Goal: Find specific page/section: Find specific page/section

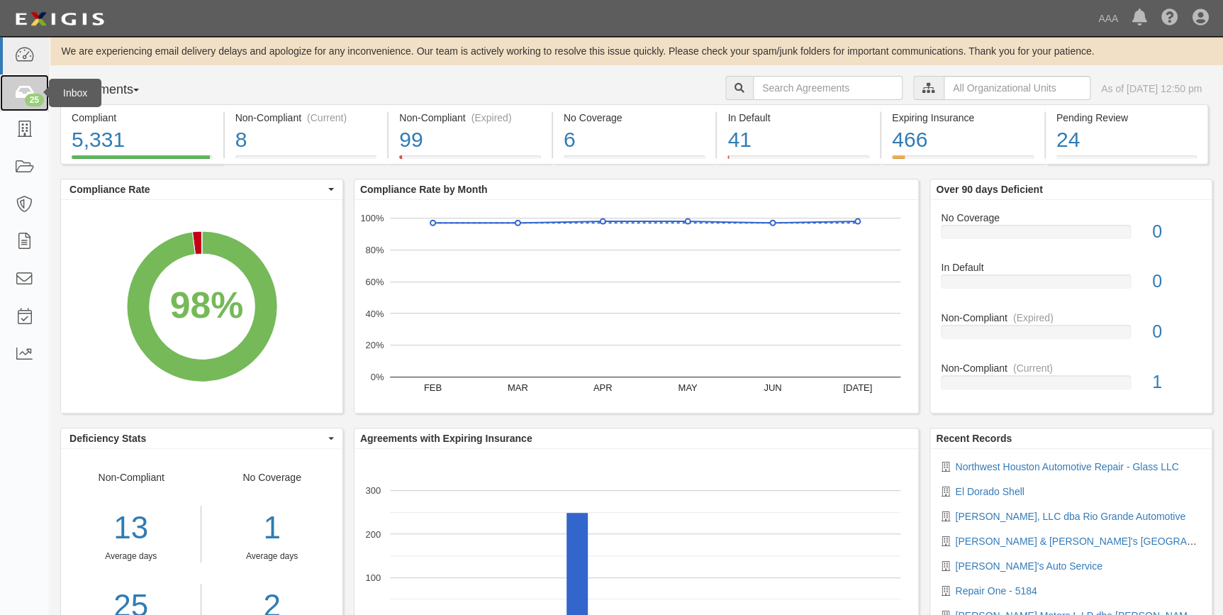
click at [35, 89] on link "25" at bounding box center [24, 93] width 49 height 38
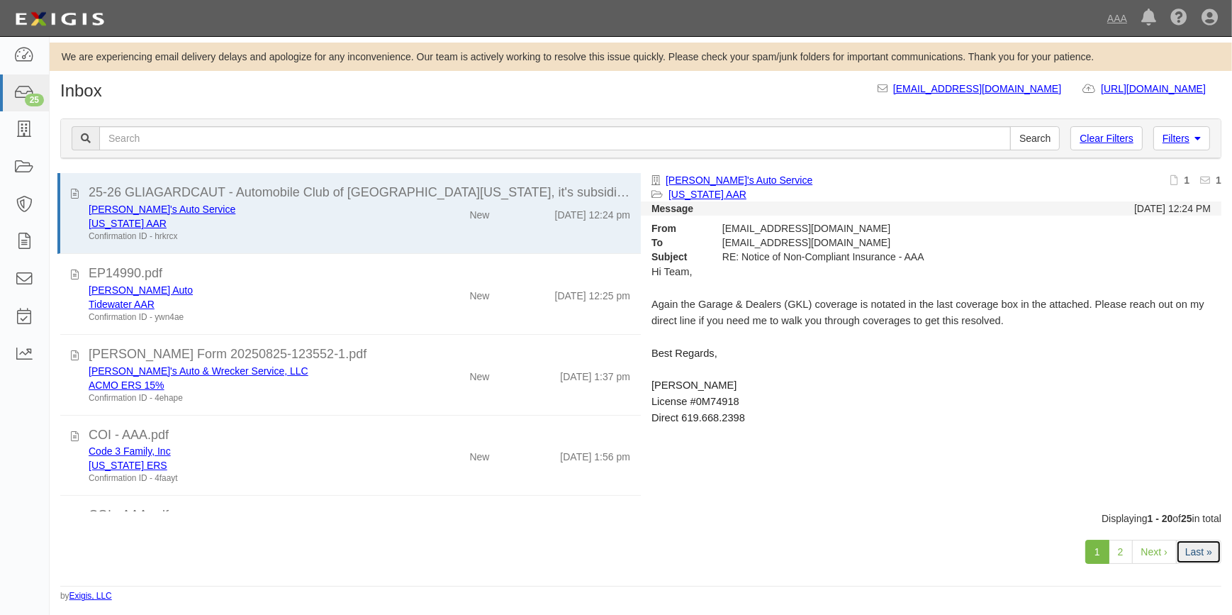
click at [1200, 549] on link "Last »" at bounding box center [1198, 551] width 45 height 24
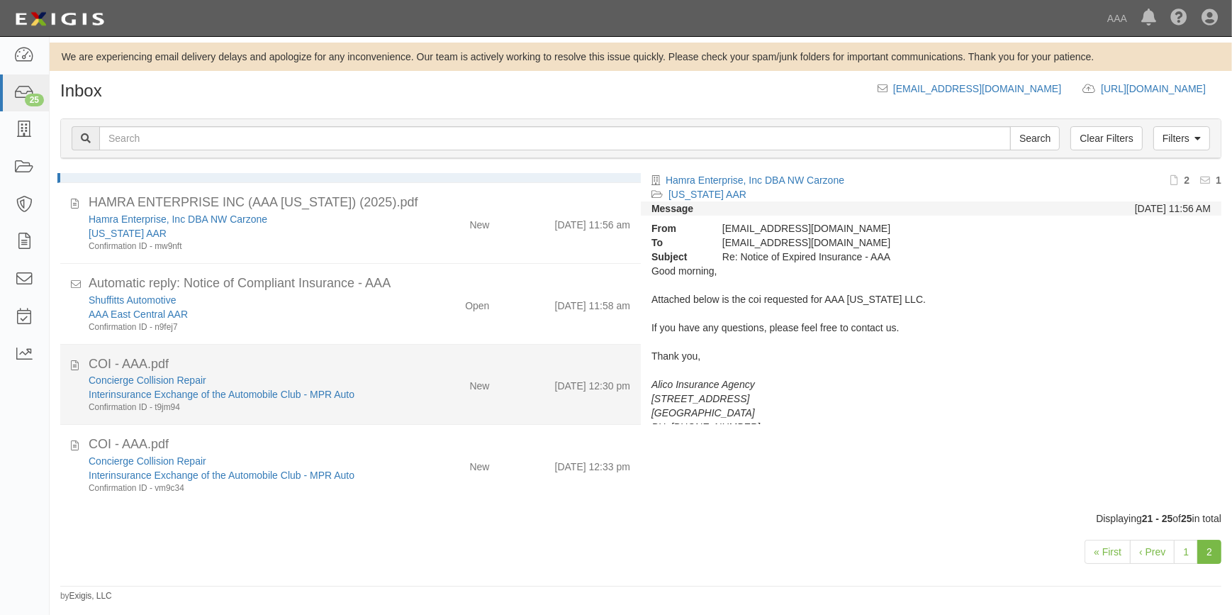
scroll to position [6, 0]
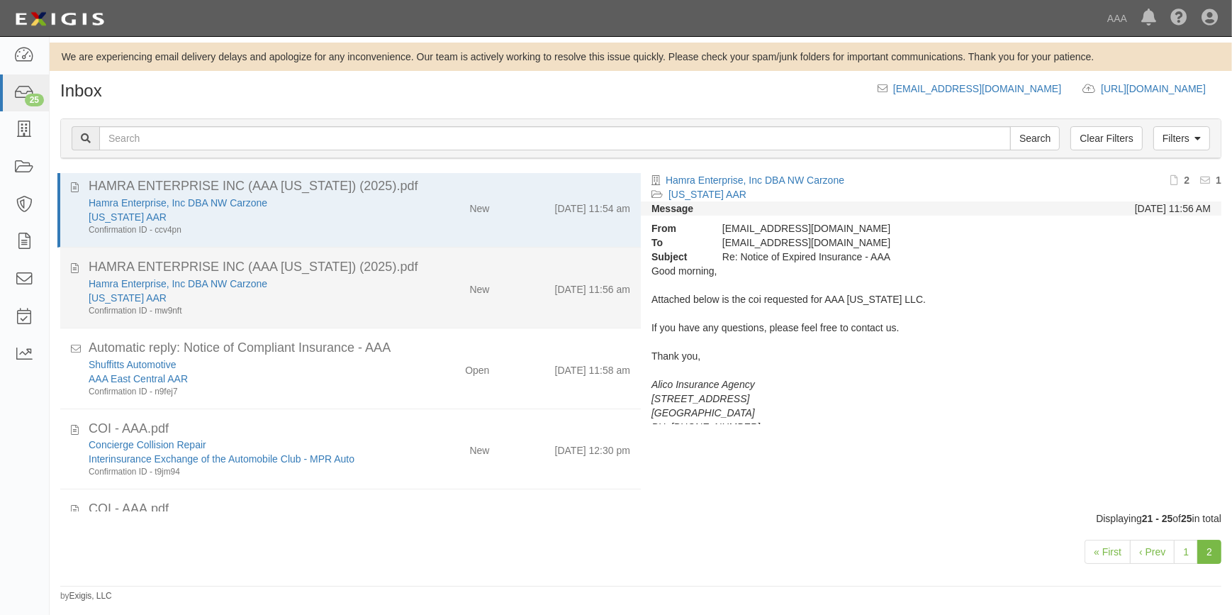
click at [364, 293] on div "[US_STATE] AAR" at bounding box center [242, 298] width 307 height 14
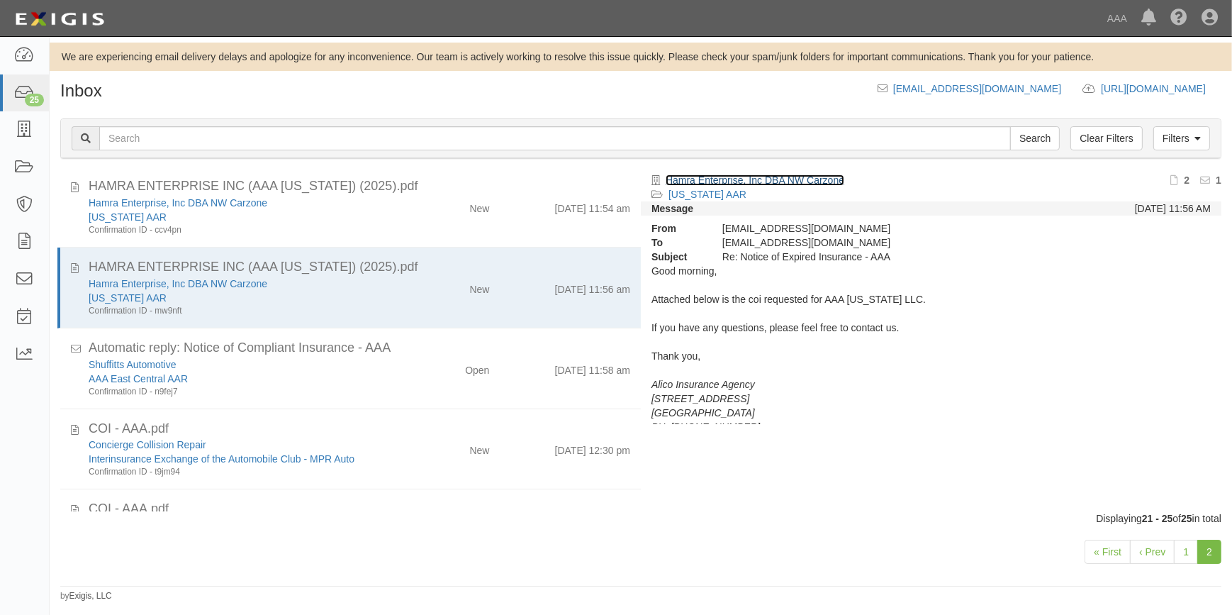
click at [759, 177] on link "Hamra Enterprise, Inc DBA NW Carzone" at bounding box center [755, 179] width 179 height 11
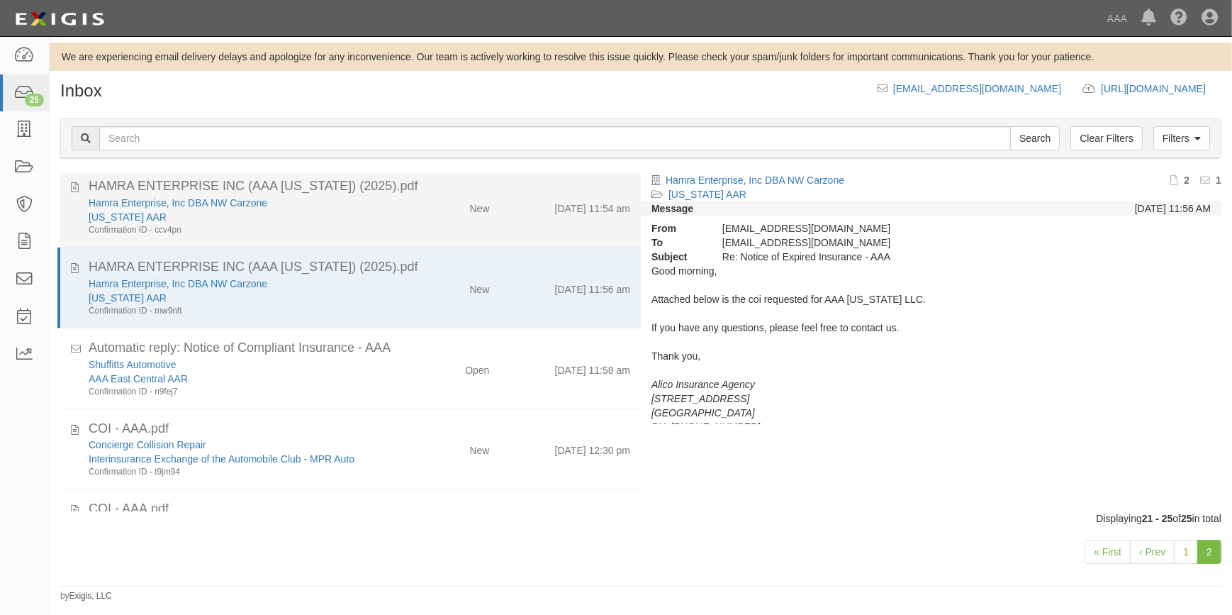
click at [330, 211] on div "Texas AAR" at bounding box center [242, 217] width 307 height 14
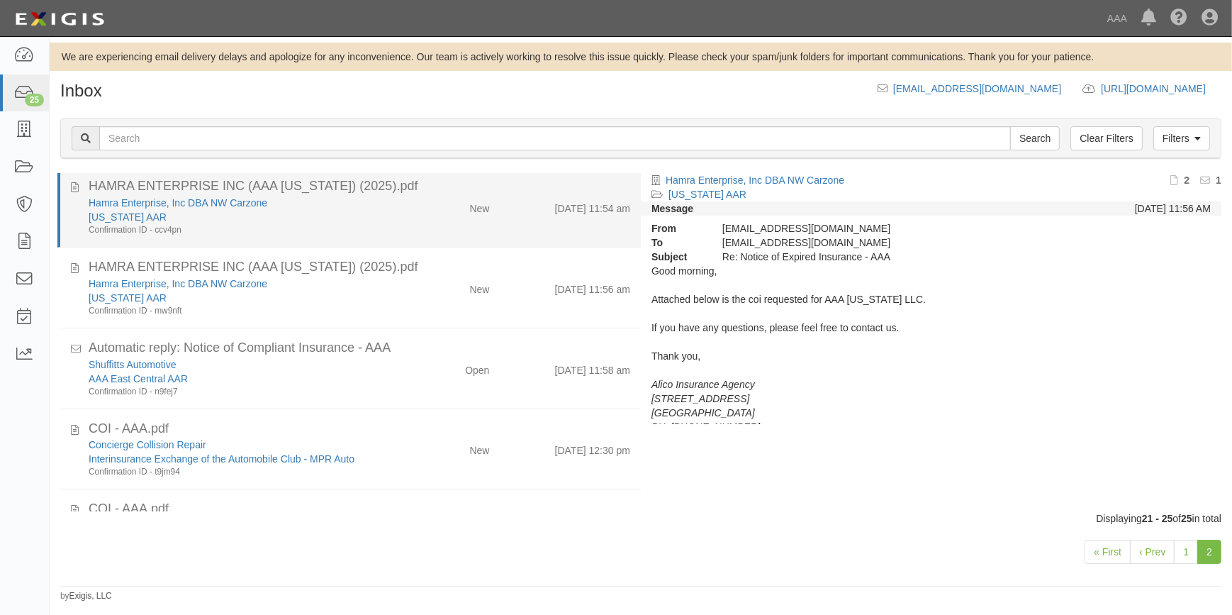
scroll to position [0, 0]
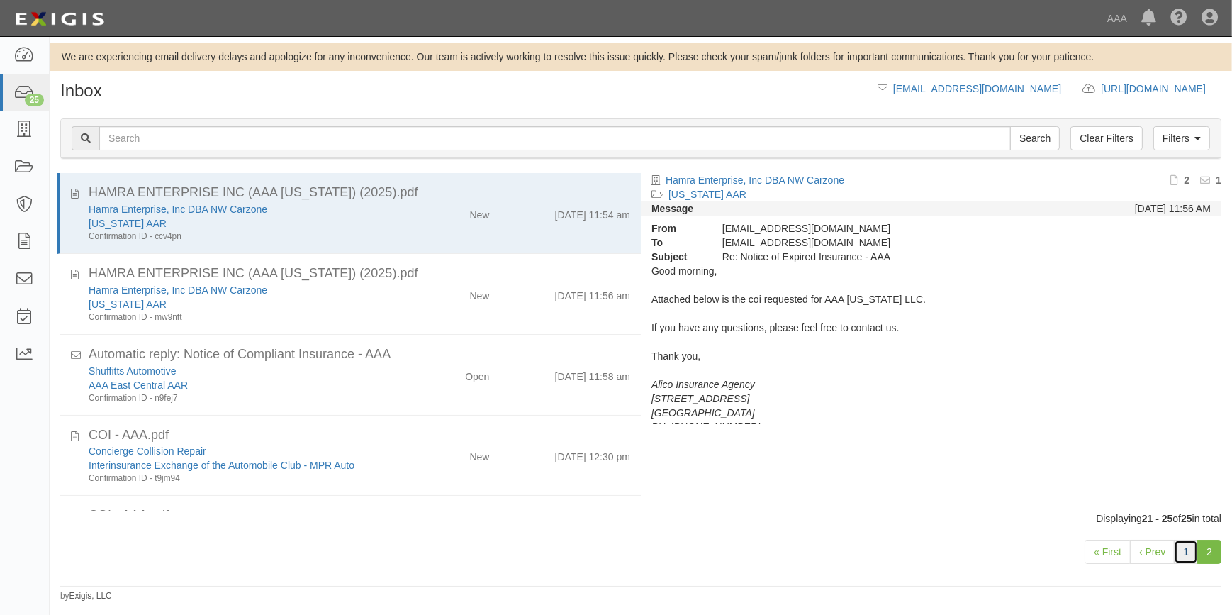
click at [1185, 555] on link "1" at bounding box center [1186, 551] width 24 height 24
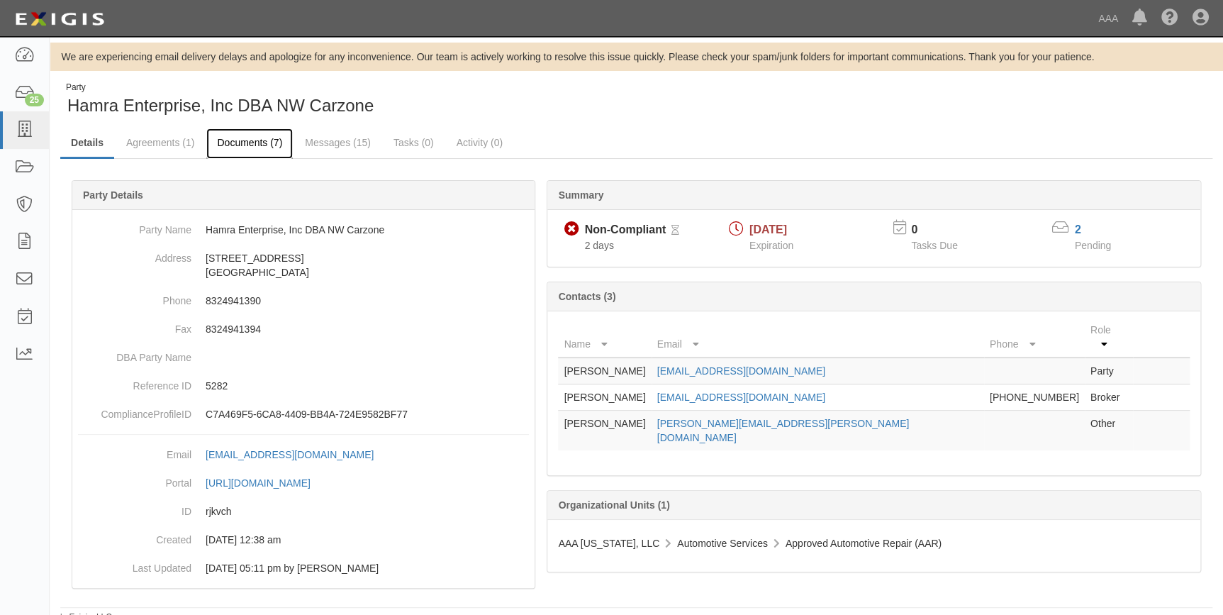
click at [240, 138] on link "Documents (7)" at bounding box center [249, 143] width 86 height 30
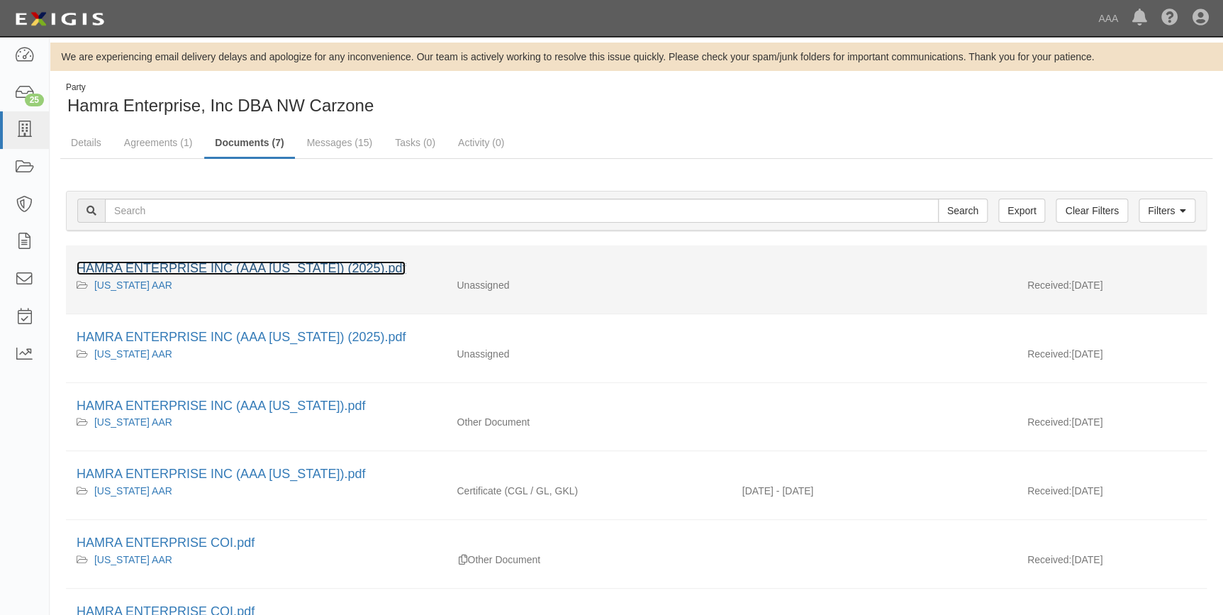
click at [279, 262] on link "HAMRA ENTERPRISE INC (AAA TEXAS) (2025).pdf" at bounding box center [241, 268] width 329 height 14
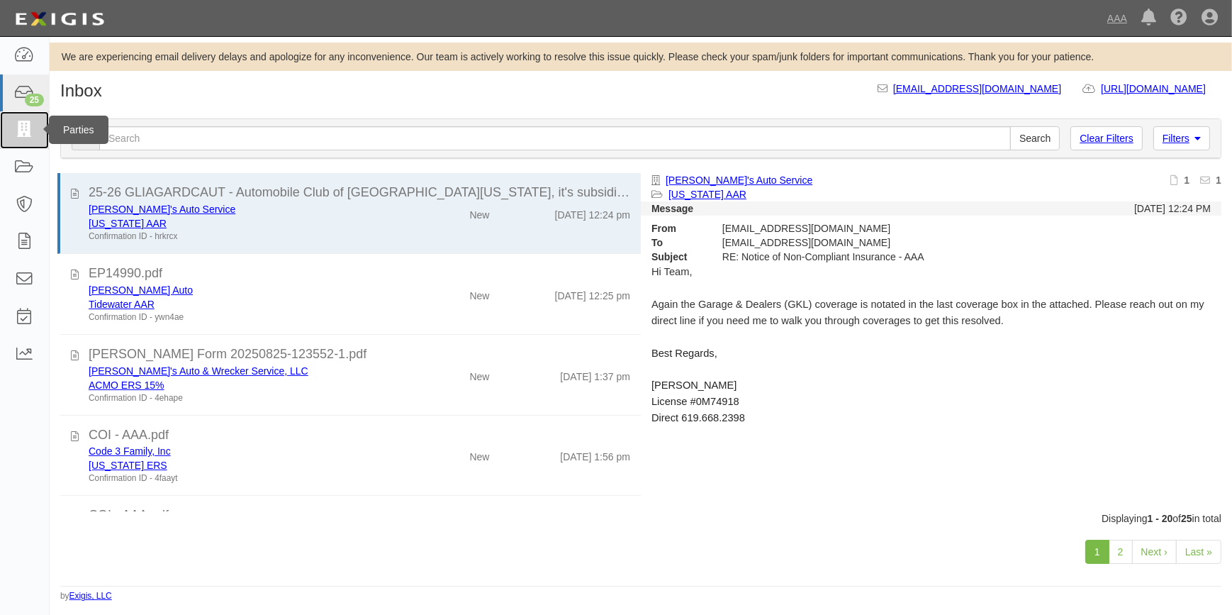
click at [23, 122] on icon at bounding box center [24, 130] width 20 height 16
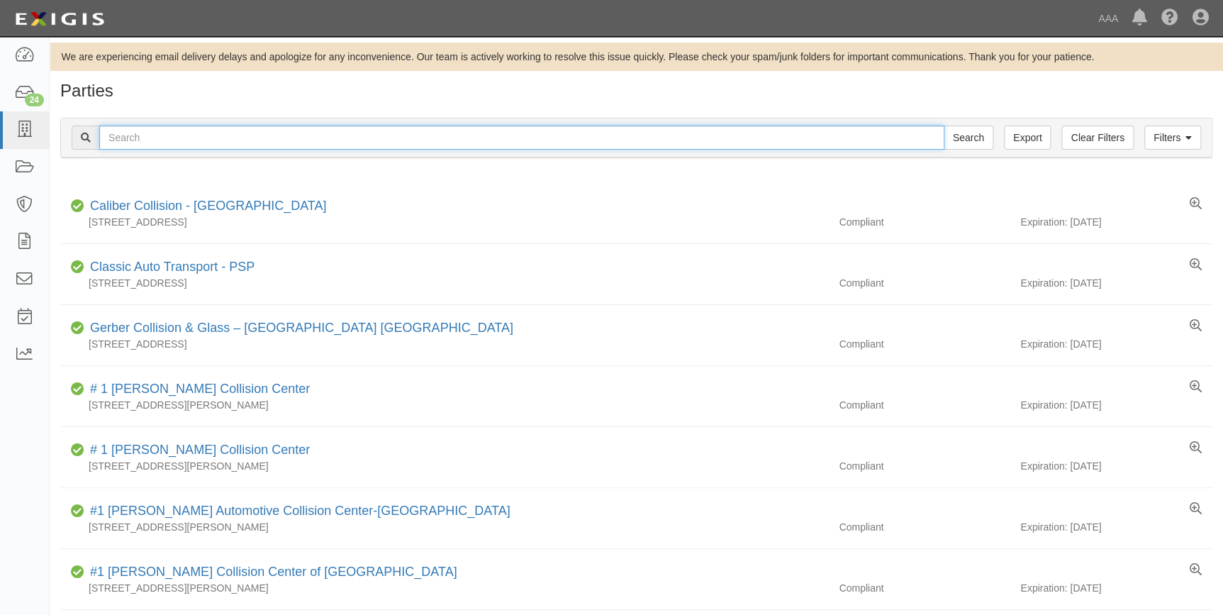
click at [128, 139] on input "text" at bounding box center [521, 137] width 845 height 24
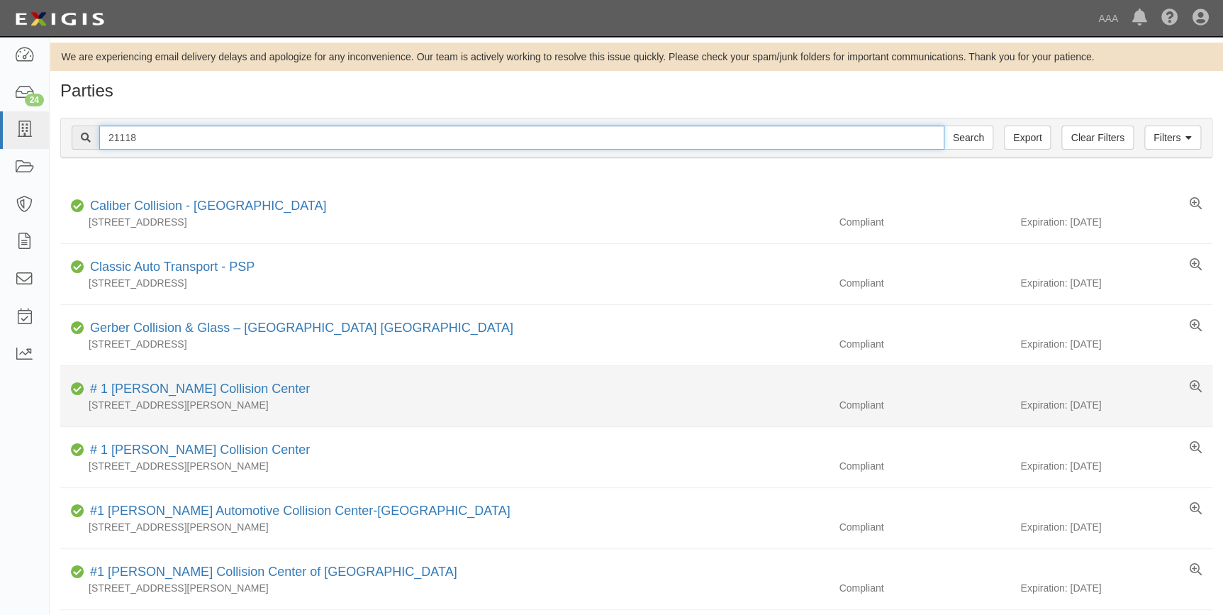
type input "21118"
click at [944, 125] on input "Search" at bounding box center [969, 137] width 50 height 24
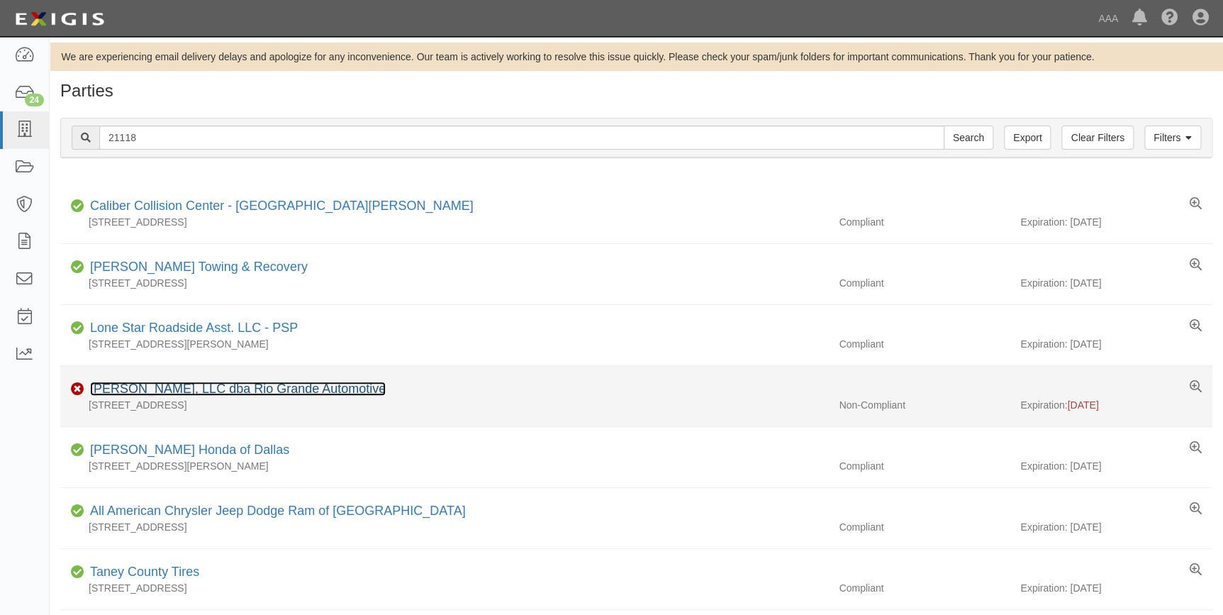
click at [175, 386] on link "Jett, LLC dba Rio Grande Automotive" at bounding box center [238, 388] width 296 height 14
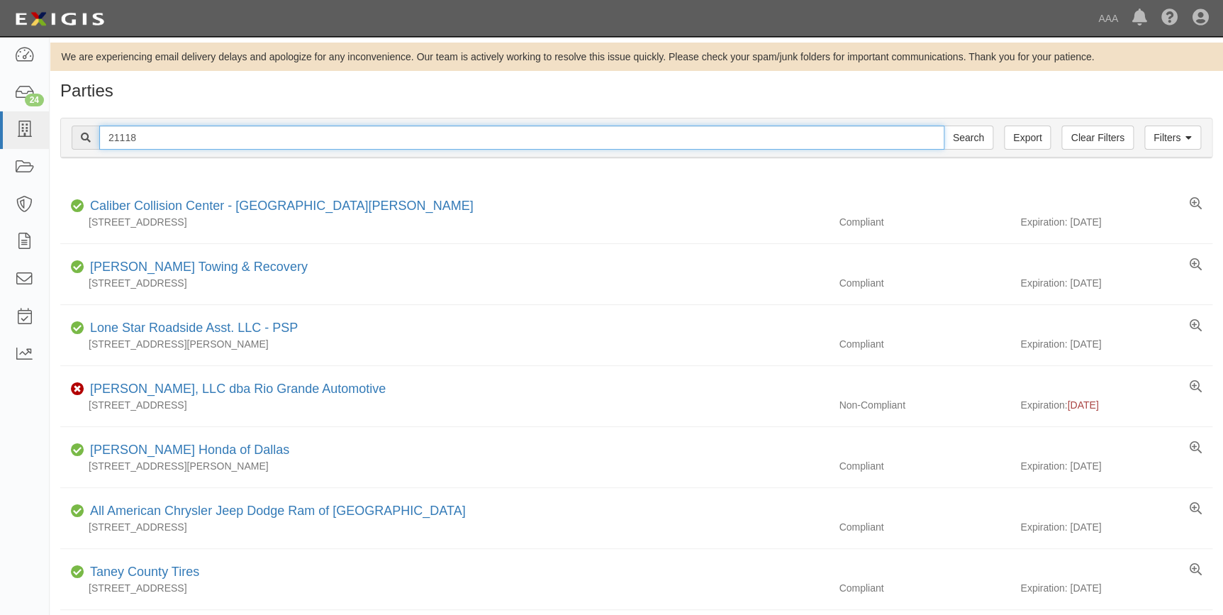
drag, startPoint x: 161, startPoint y: 140, endPoint x: 93, endPoint y: 148, distance: 68.5
click at [93, 148] on div "21118 Search" at bounding box center [533, 137] width 922 height 24
type input "20314"
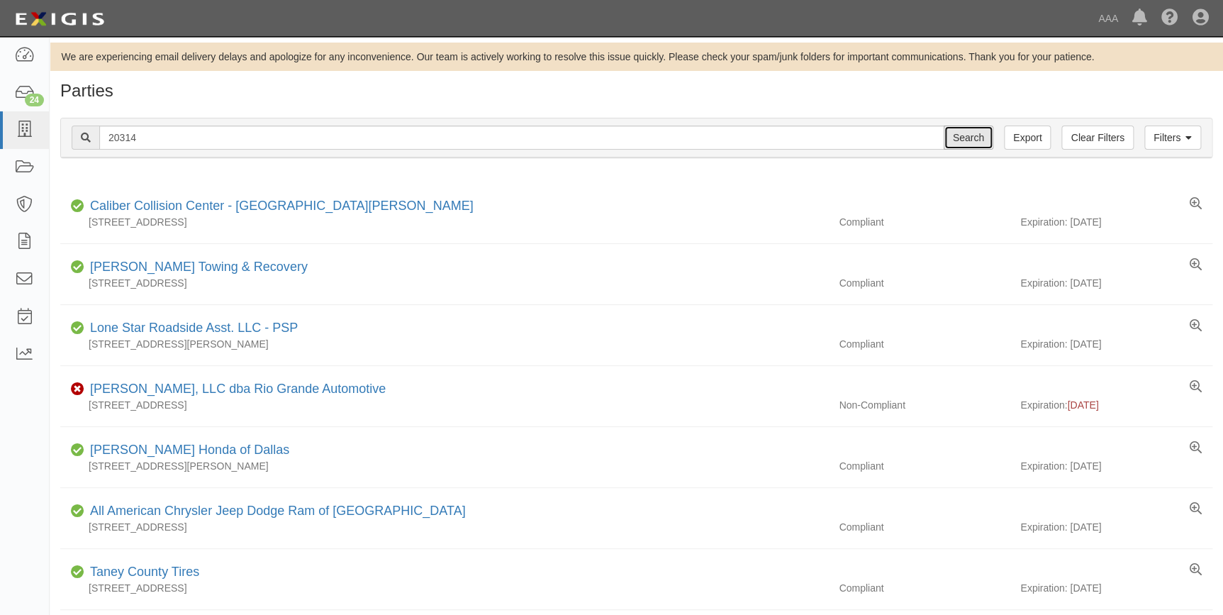
click at [990, 130] on input "Search" at bounding box center [969, 137] width 50 height 24
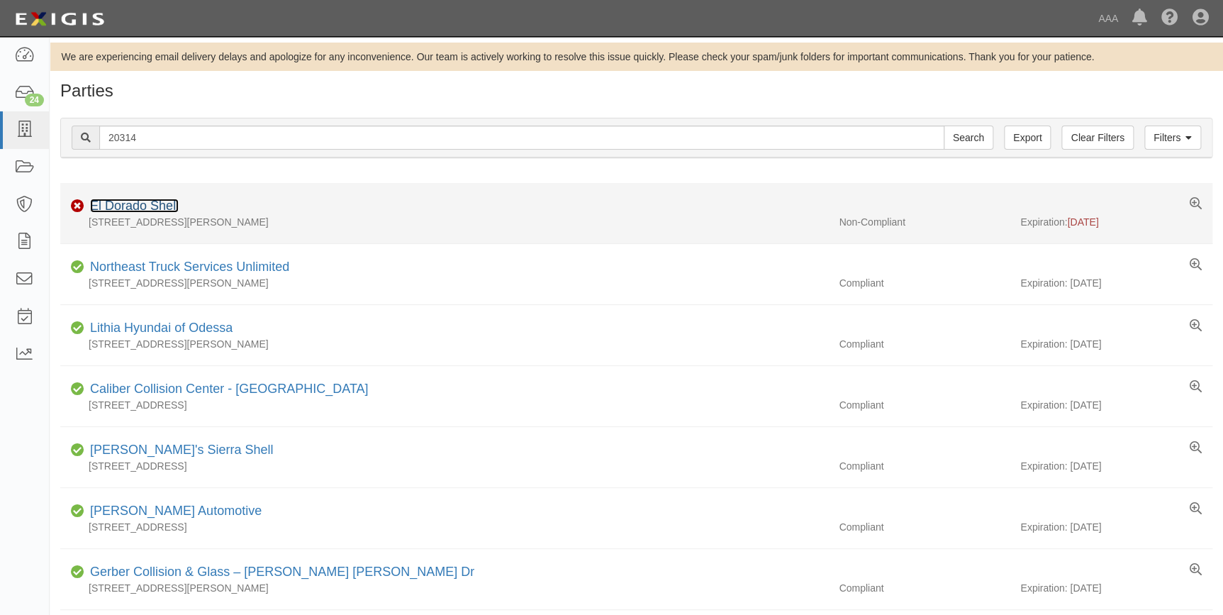
click at [161, 206] on link "El Dorado Shell" at bounding box center [134, 205] width 89 height 14
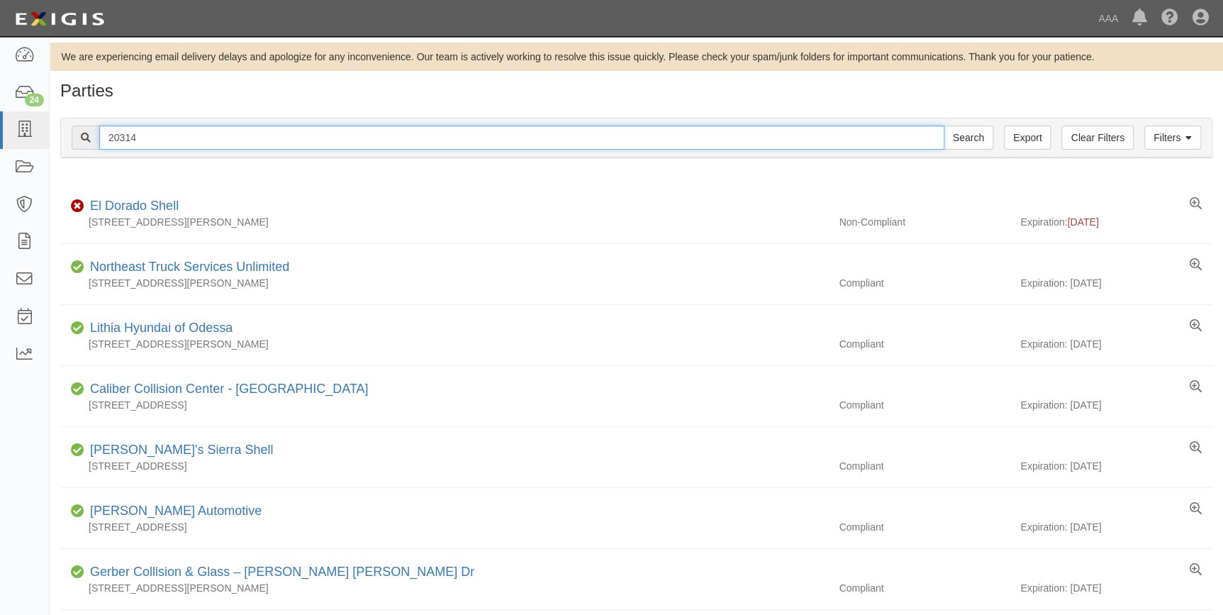
drag, startPoint x: 151, startPoint y: 133, endPoint x: 84, endPoint y: 172, distance: 77.5
click at [71, 155] on div "Filters Clear Filters Export 20314 Search Filters" at bounding box center [636, 137] width 1151 height 39
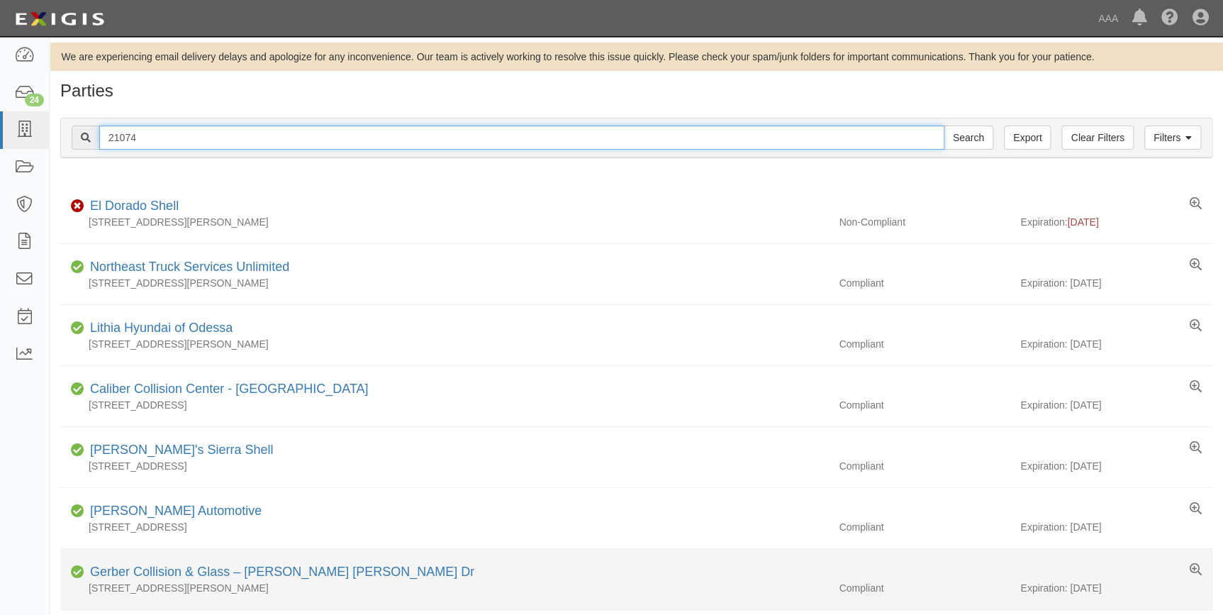
type input "21074"
click at [944, 125] on input "Search" at bounding box center [969, 137] width 50 height 24
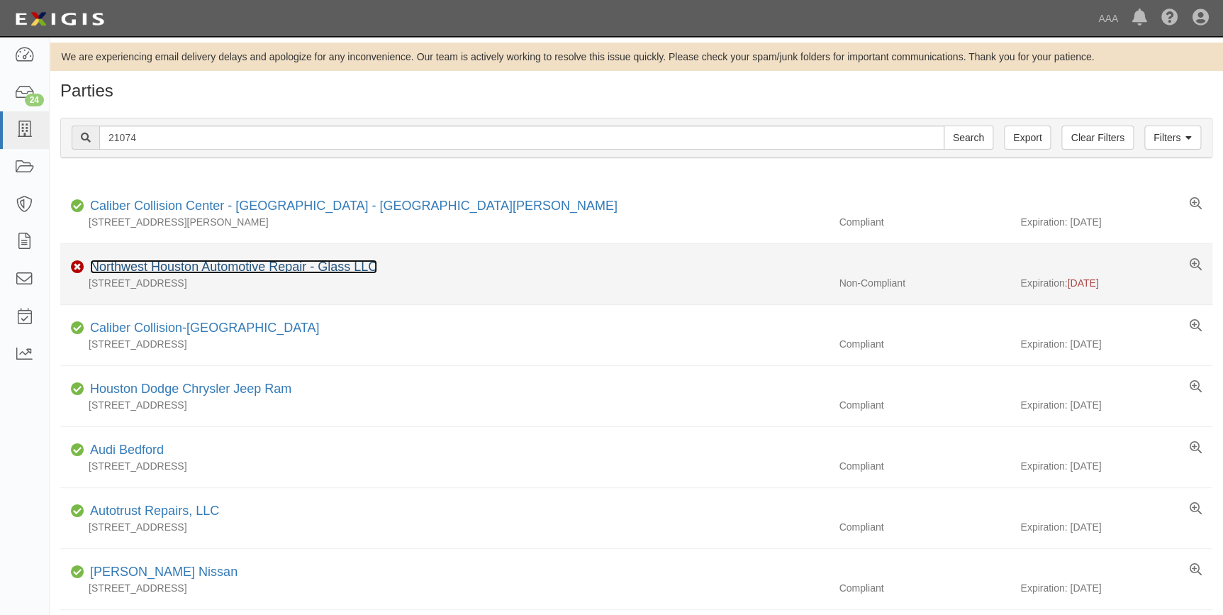
click at [162, 269] on link "Northwest Houston Automotive Repair - Glass LLC" at bounding box center [233, 266] width 287 height 14
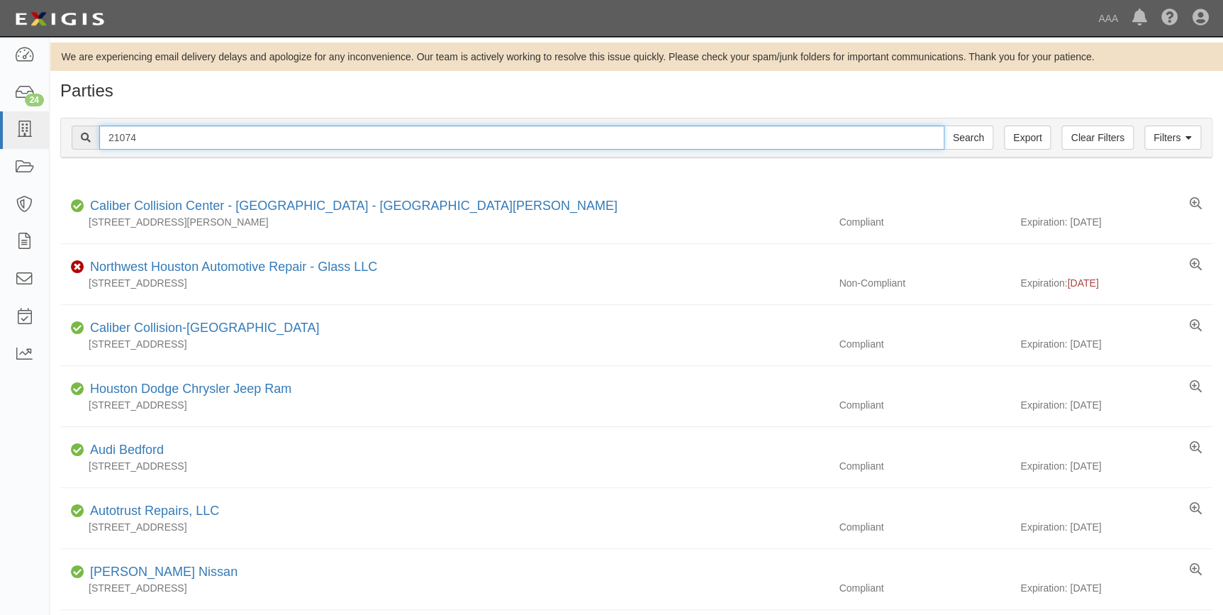
drag, startPoint x: 152, startPoint y: 136, endPoint x: 122, endPoint y: 177, distance: 50.6
click at [64, 142] on div "Filters Clear Filters Export 21074 Search Filters" at bounding box center [636, 137] width 1151 height 39
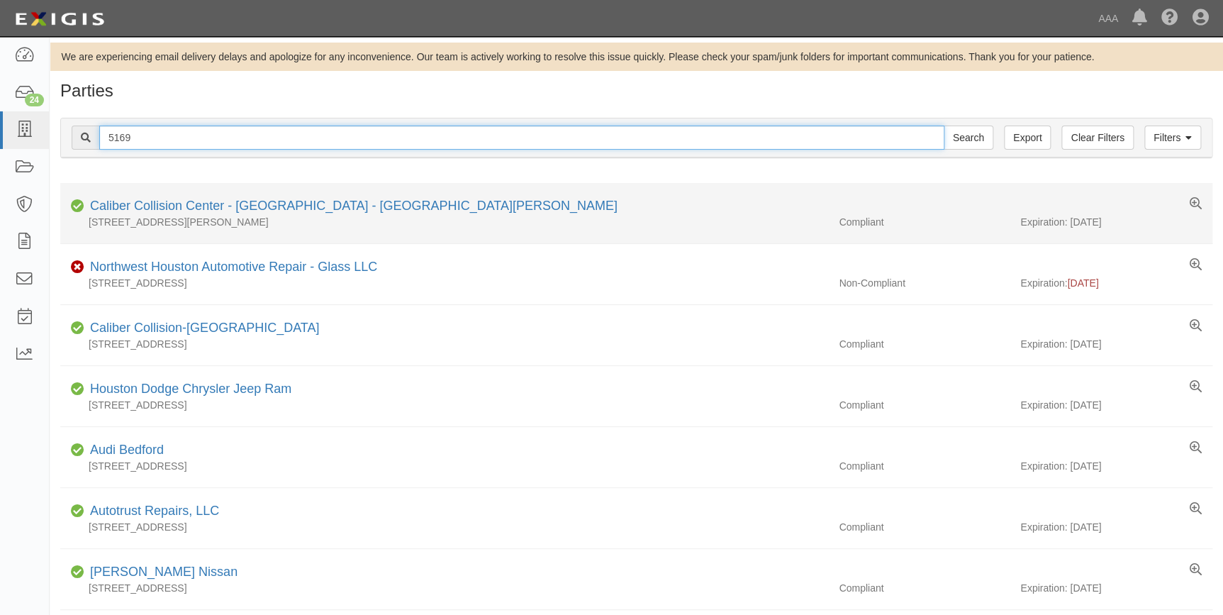
type input "5169"
click at [944, 125] on input "Search" at bounding box center [969, 137] width 50 height 24
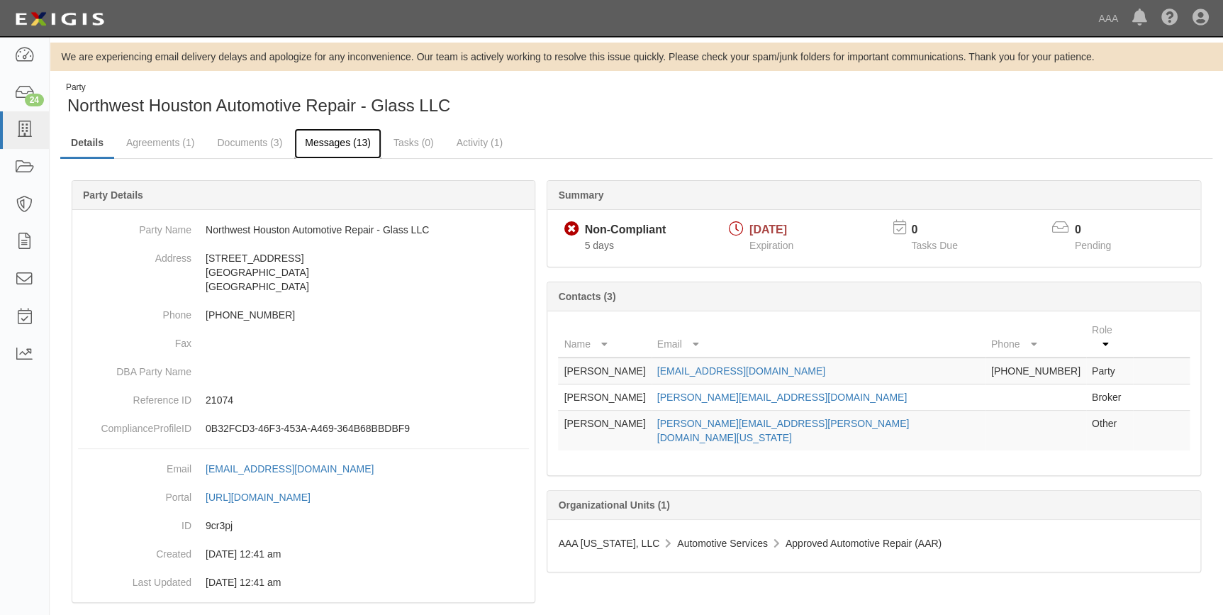
click at [312, 140] on link "Messages (13)" at bounding box center [337, 143] width 87 height 30
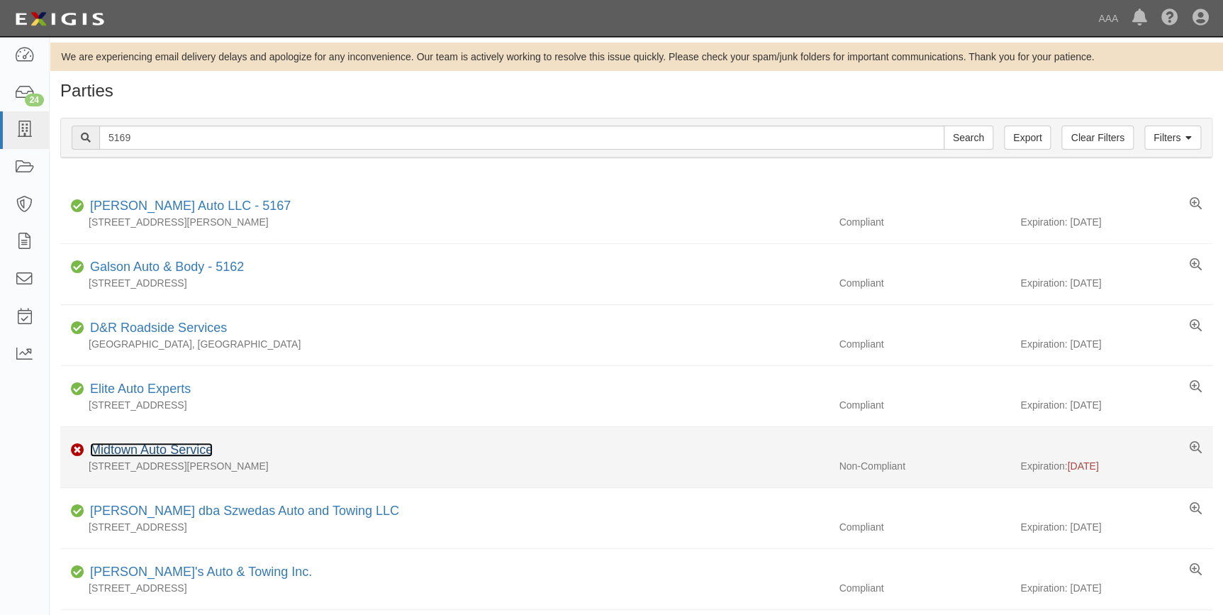
click at [151, 443] on link "Midtown Auto Service" at bounding box center [151, 449] width 123 height 14
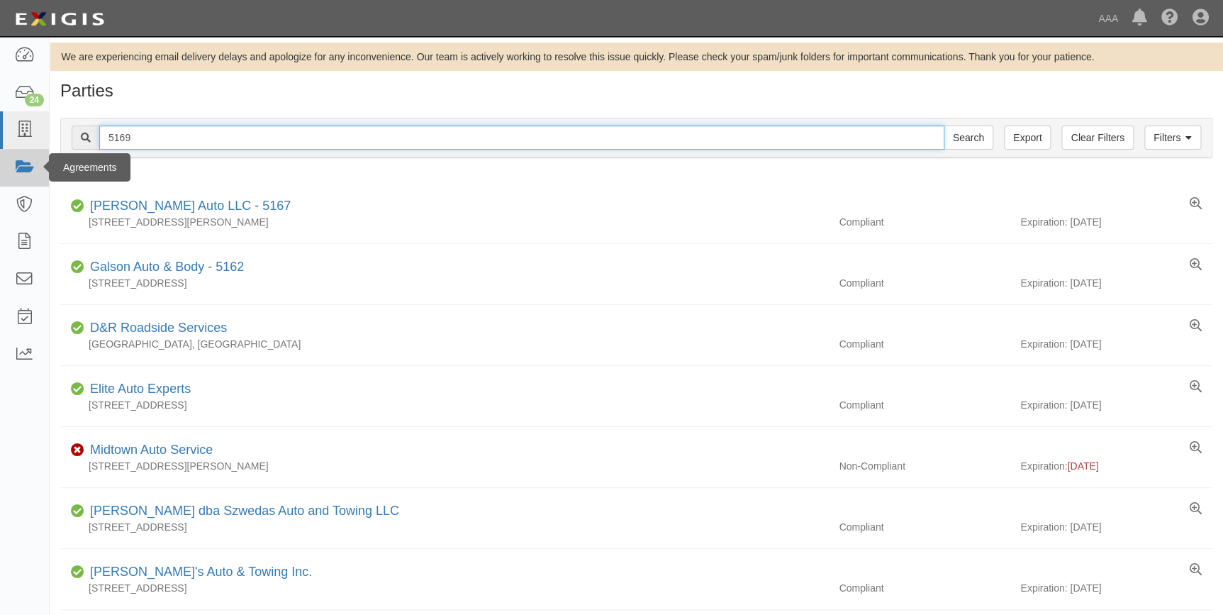
drag, startPoint x: 106, startPoint y: 143, endPoint x: 1, endPoint y: 158, distance: 106.7
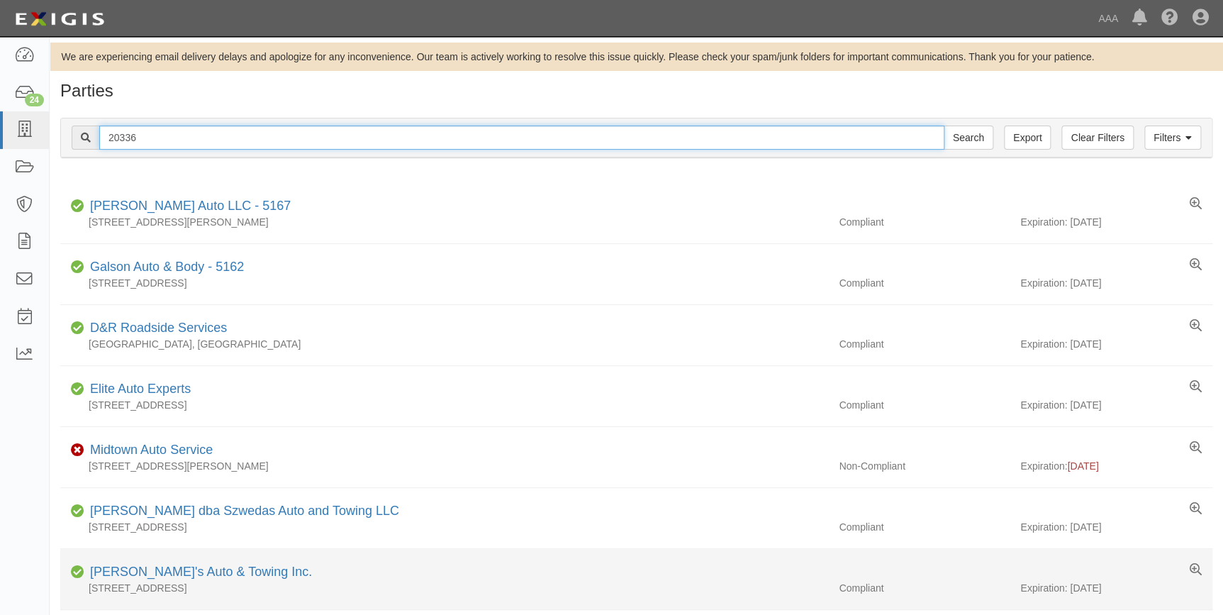
type input "20336"
click at [944, 125] on input "Search" at bounding box center [969, 137] width 50 height 24
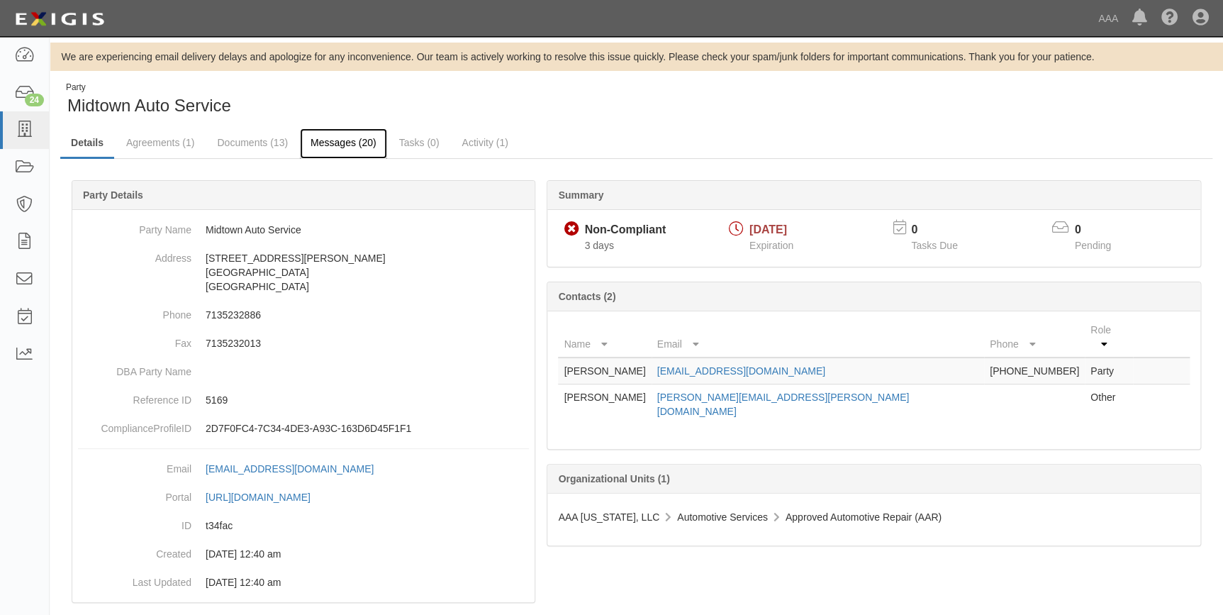
click at [335, 141] on link "Messages (20)" at bounding box center [343, 143] width 87 height 30
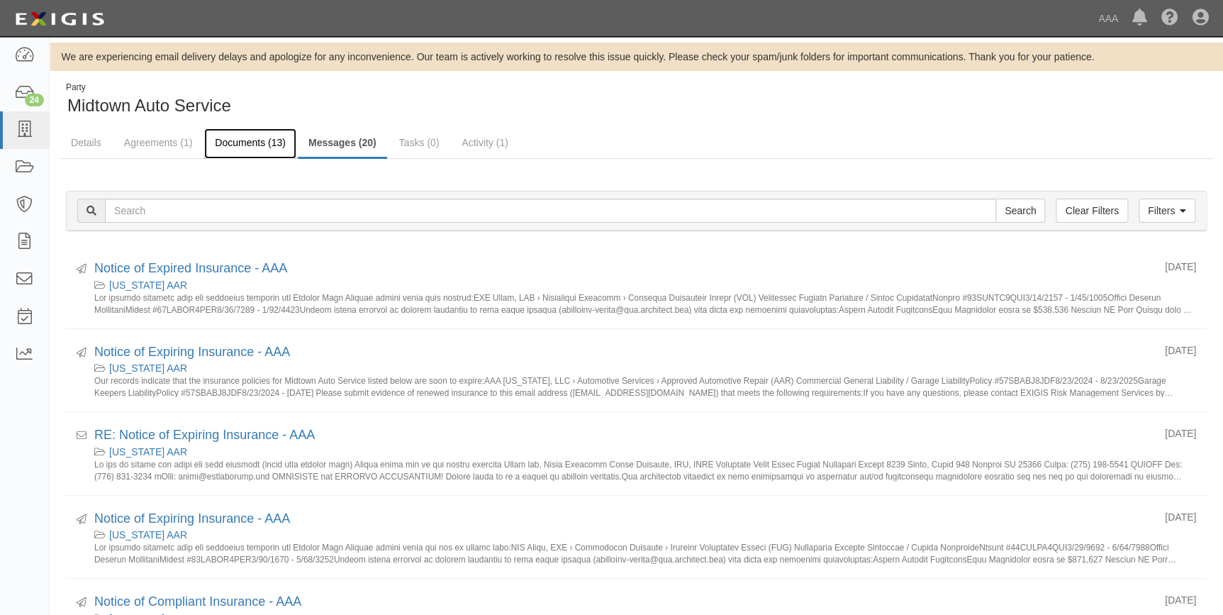
click at [273, 142] on link "Documents (13)" at bounding box center [250, 143] width 92 height 30
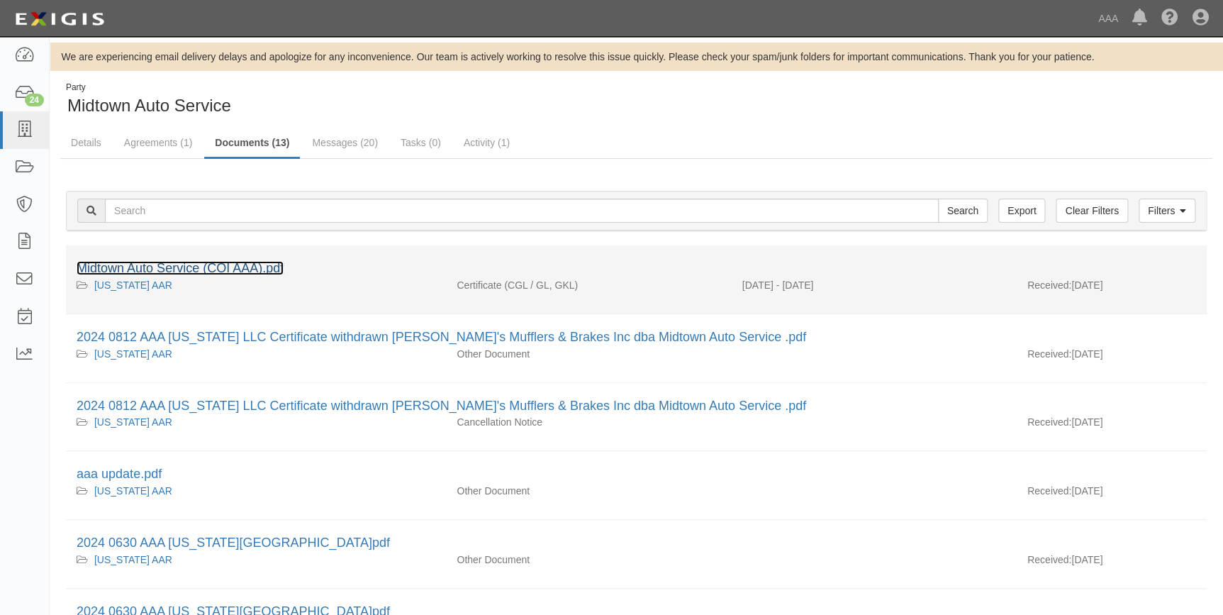
click at [191, 272] on link "Midtown Auto Service (COI AAA).pdf" at bounding box center [180, 268] width 207 height 14
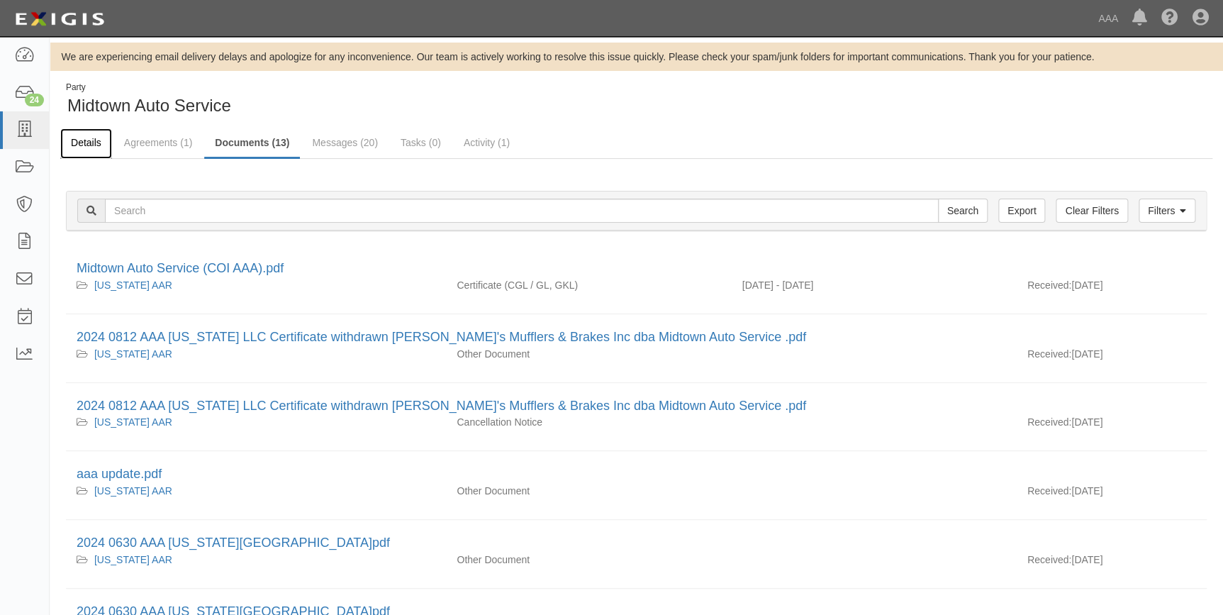
click at [72, 146] on link "Details" at bounding box center [86, 143] width 52 height 30
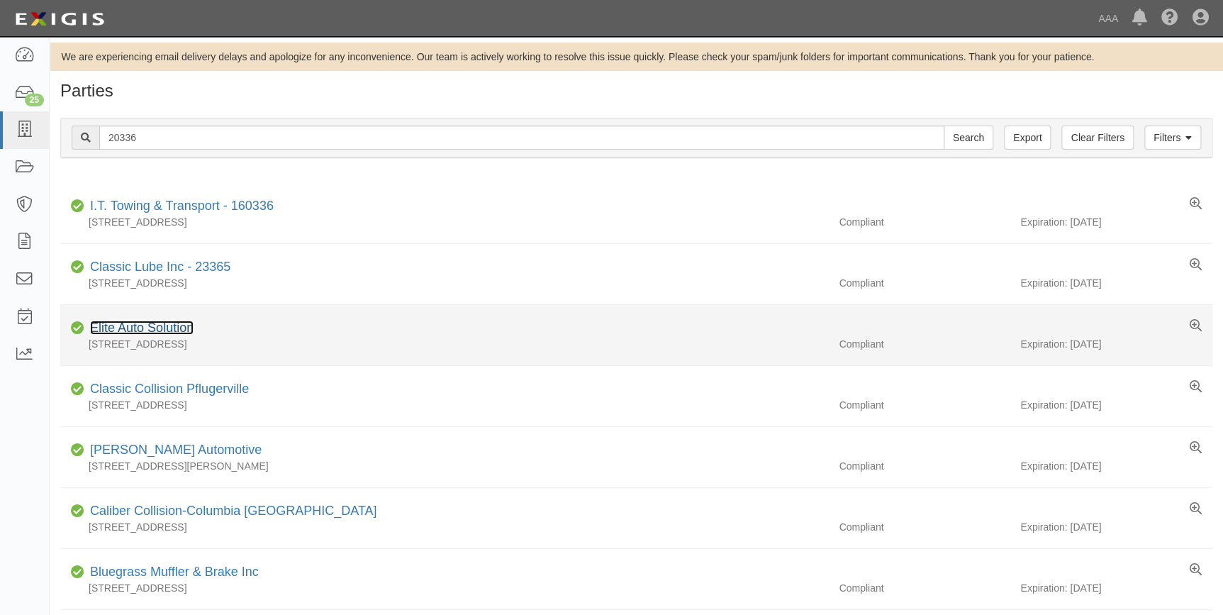
click at [162, 332] on link "Elite Auto Solution" at bounding box center [141, 327] width 103 height 14
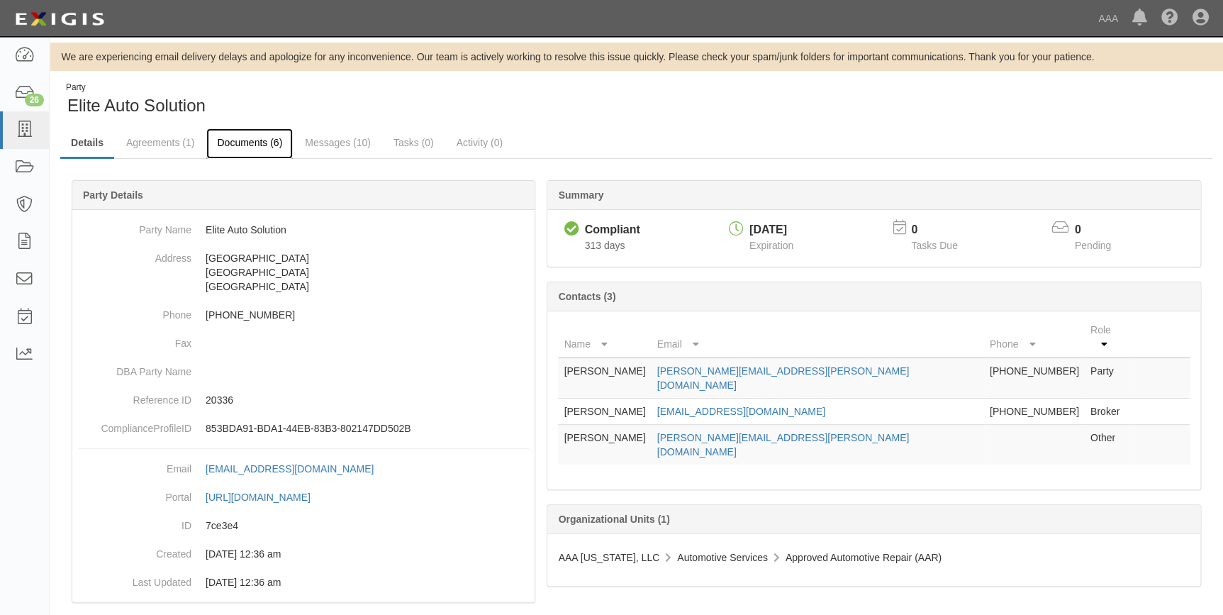
click at [237, 149] on link "Documents (6)" at bounding box center [249, 143] width 86 height 30
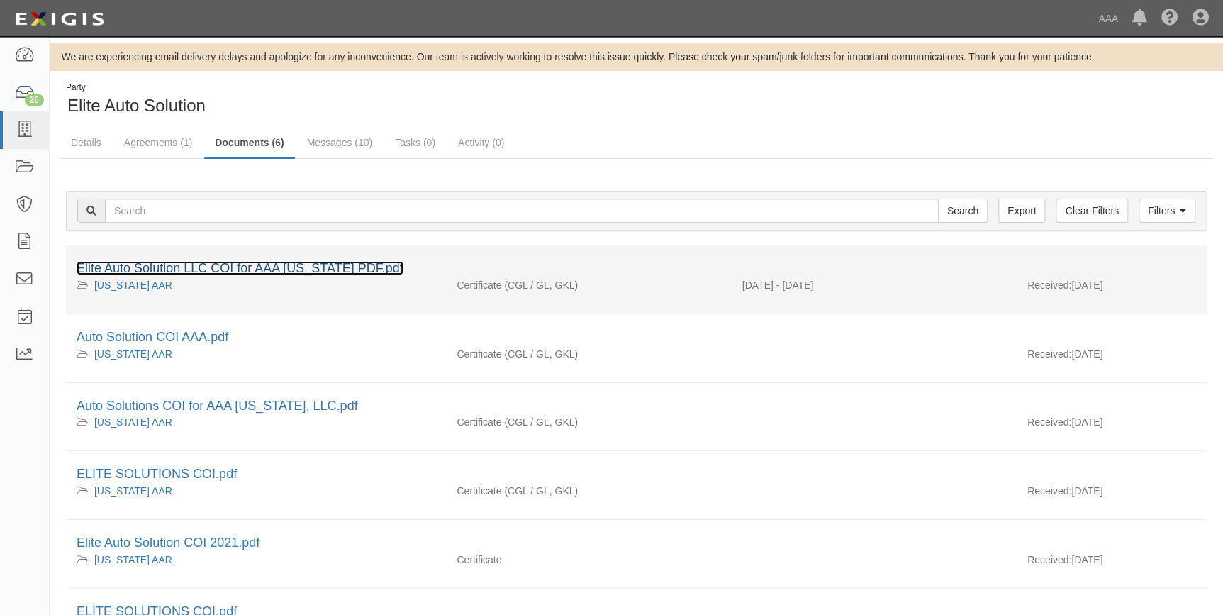
click at [335, 263] on link "Elite Auto Solution LLC COI for AAA Texas PDF.pdf" at bounding box center [240, 268] width 327 height 14
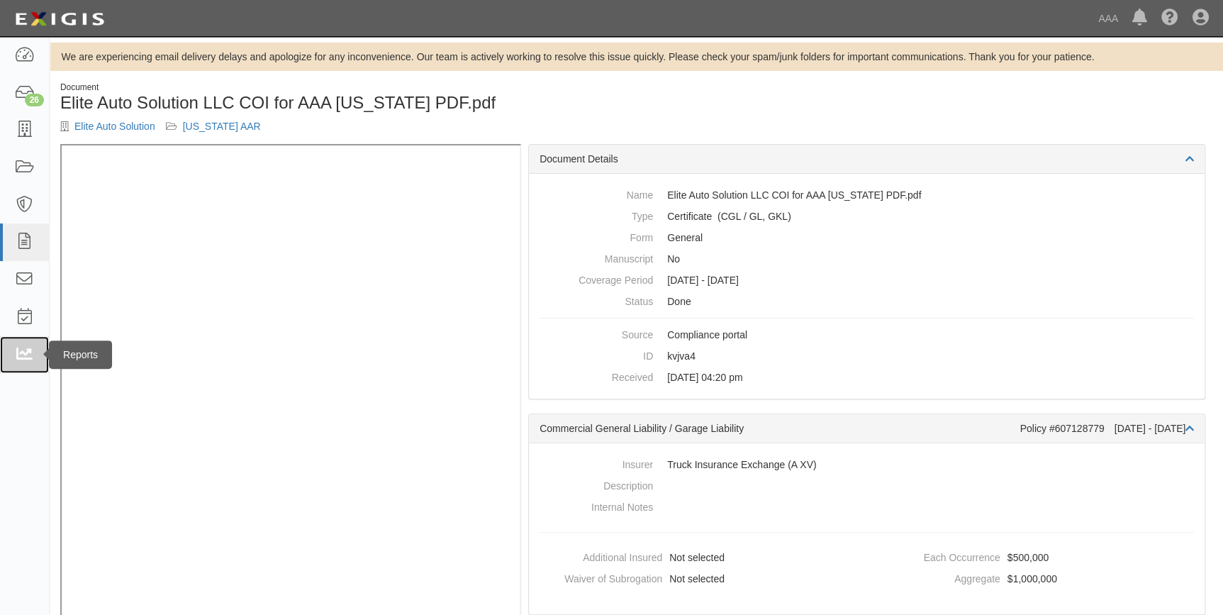
click at [24, 349] on icon at bounding box center [24, 355] width 20 height 16
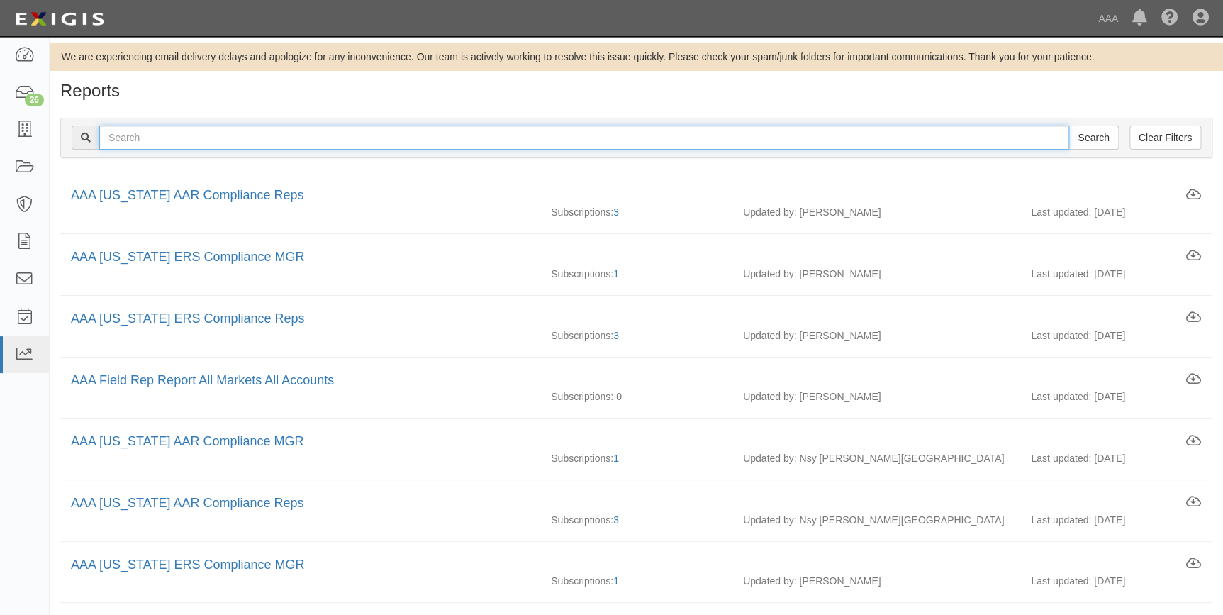
click at [165, 135] on input "text" at bounding box center [584, 137] width 970 height 24
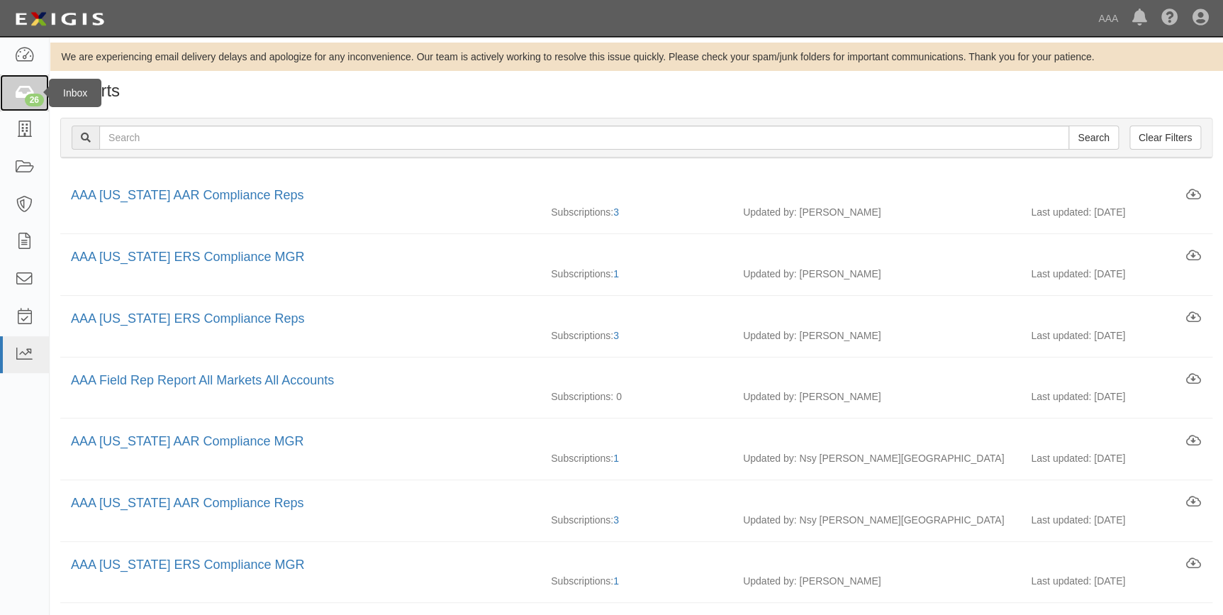
click at [33, 96] on div "26" at bounding box center [34, 100] width 19 height 13
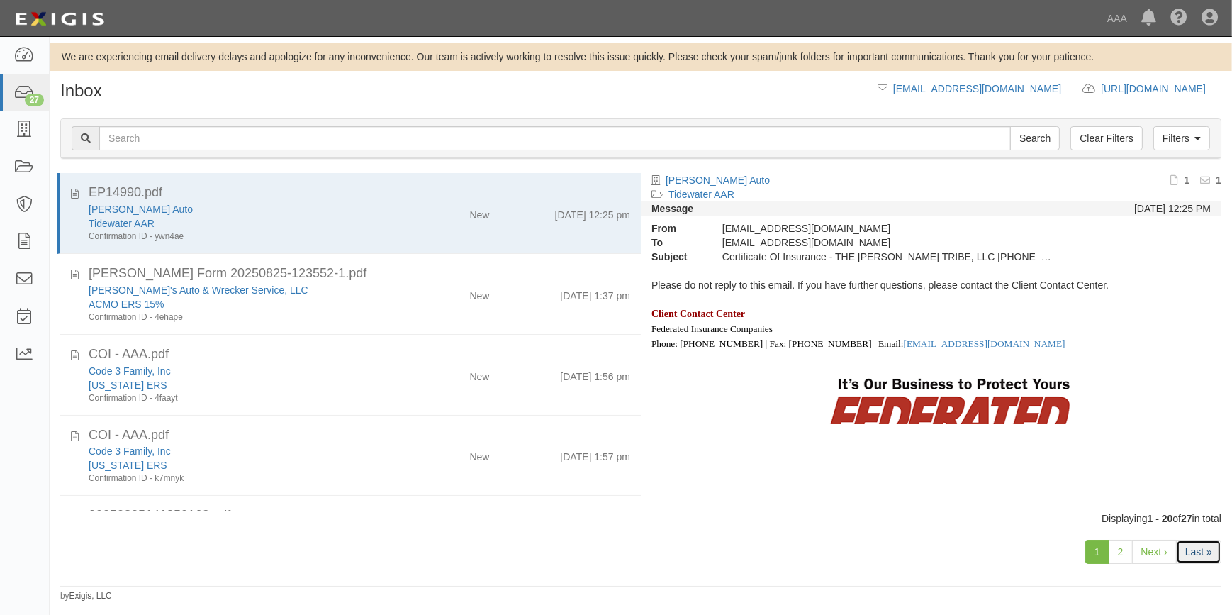
click at [1194, 547] on link "Last »" at bounding box center [1198, 551] width 45 height 24
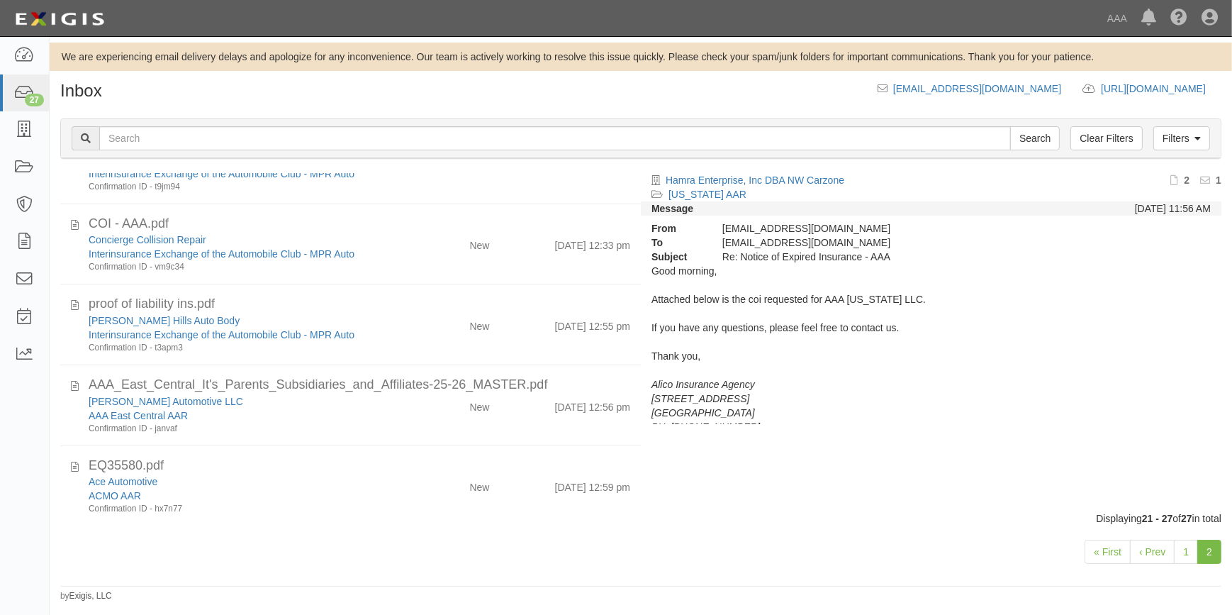
scroll to position [232, 0]
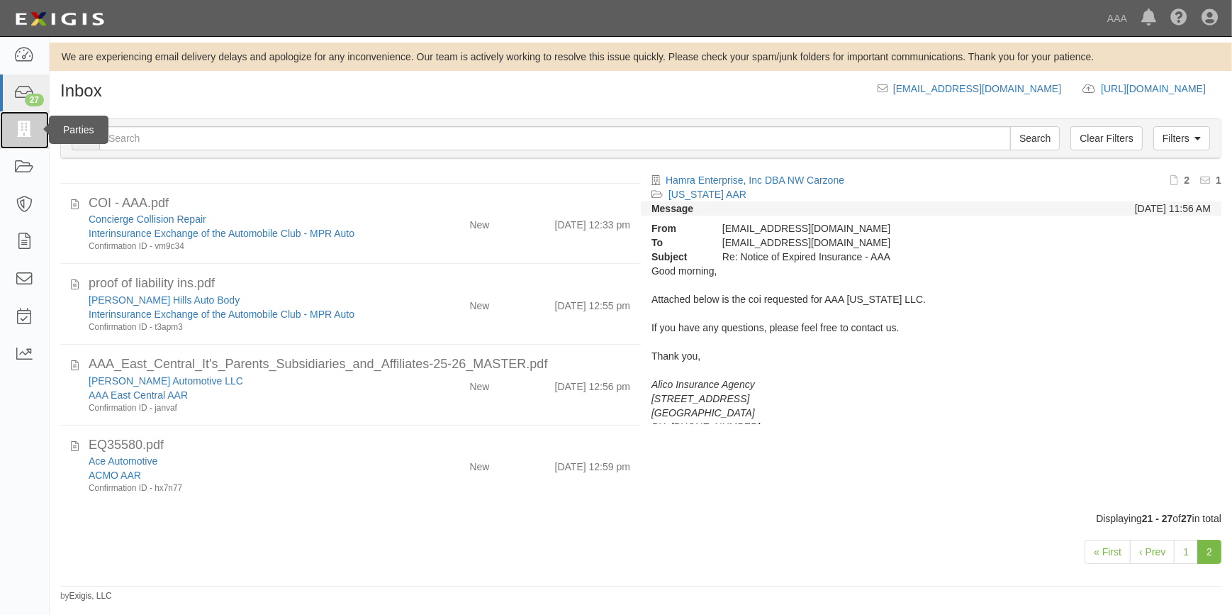
click at [15, 135] on icon at bounding box center [24, 130] width 20 height 16
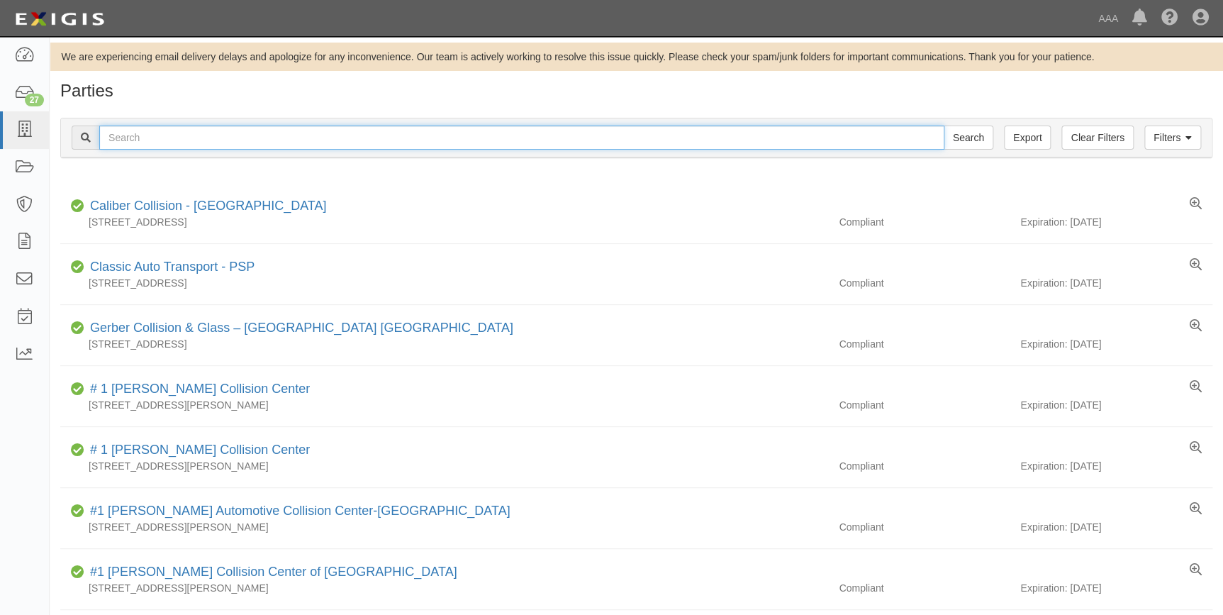
click at [150, 139] on input "text" at bounding box center [521, 137] width 845 height 24
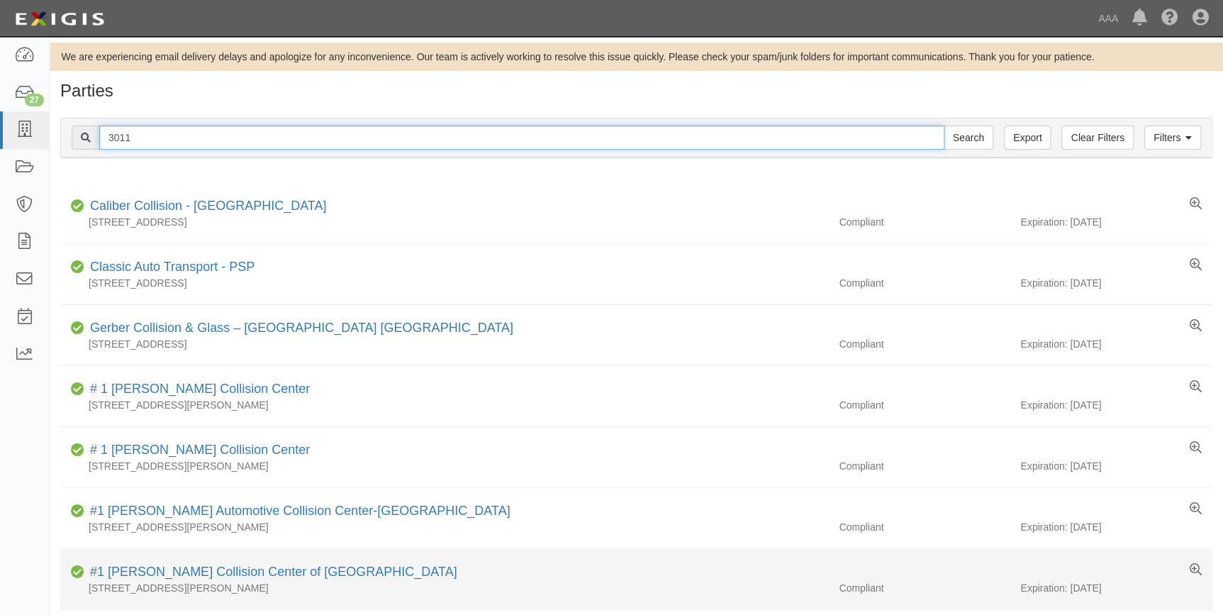
type input "3011"
click at [944, 125] on input "Search" at bounding box center [969, 137] width 50 height 24
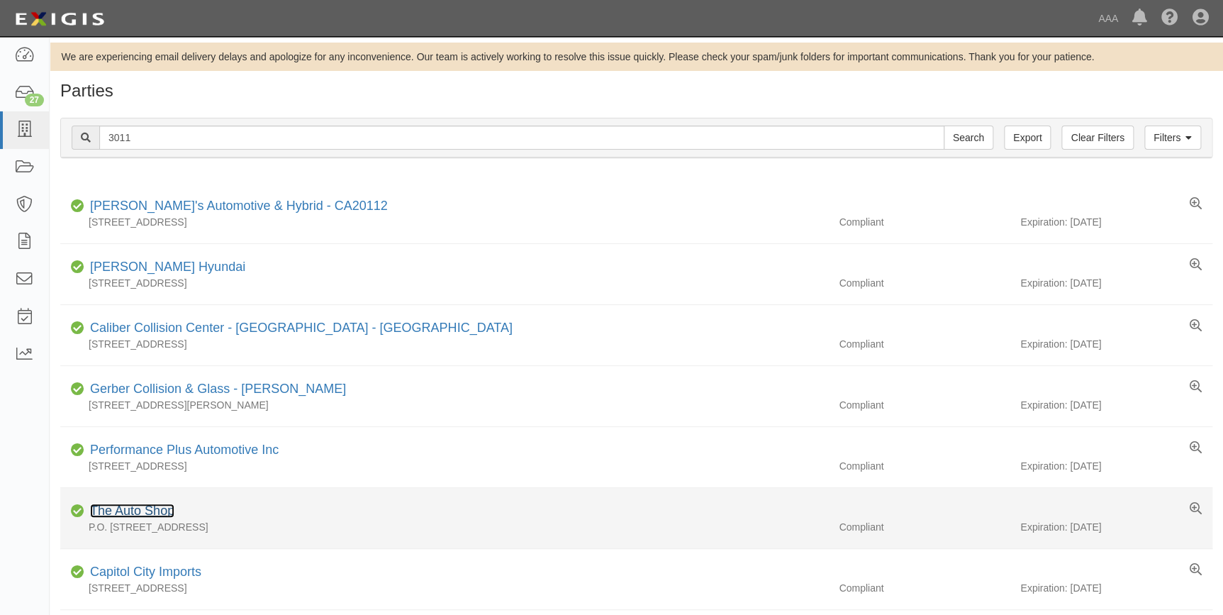
click at [149, 511] on link "The Auto Shop" at bounding box center [132, 510] width 84 height 14
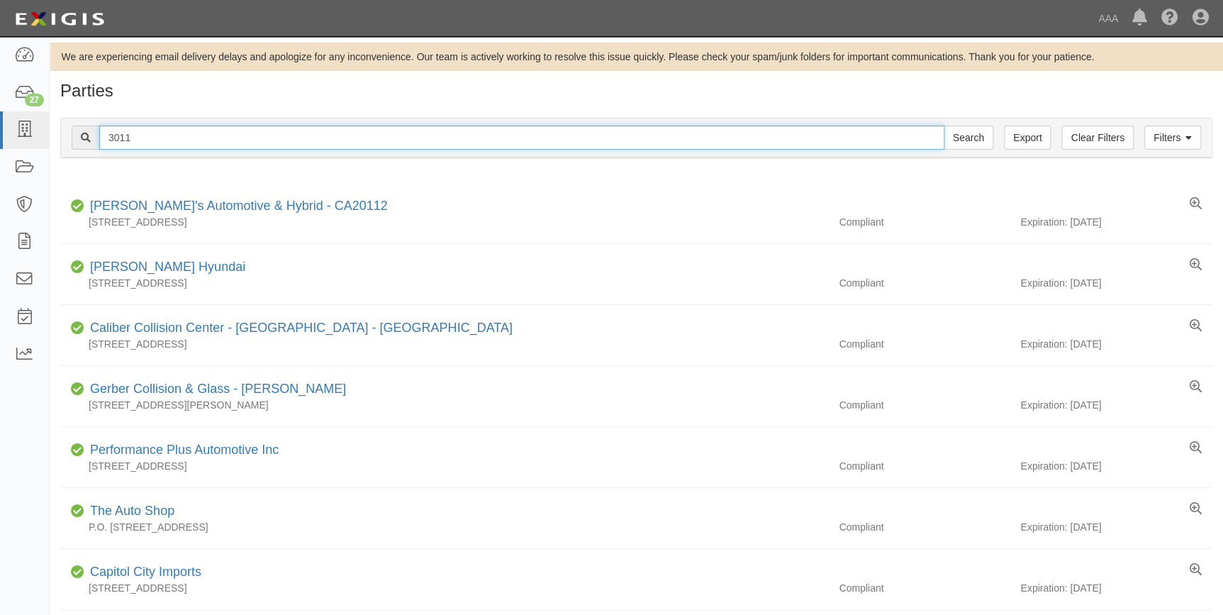
drag, startPoint x: 162, startPoint y: 142, endPoint x: 80, endPoint y: 150, distance: 82.5
click at [80, 150] on div "Filters Clear Filters Export 3011 Search Filters" at bounding box center [636, 137] width 1151 height 39
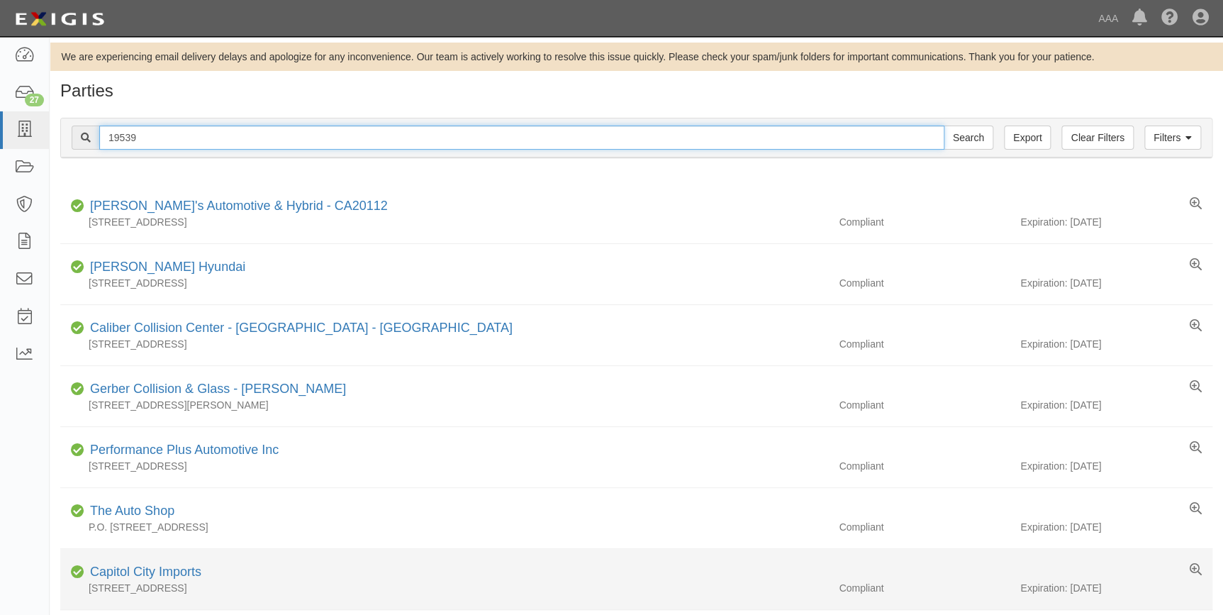
type input "19539"
click at [944, 125] on input "Search" at bounding box center [969, 137] width 50 height 24
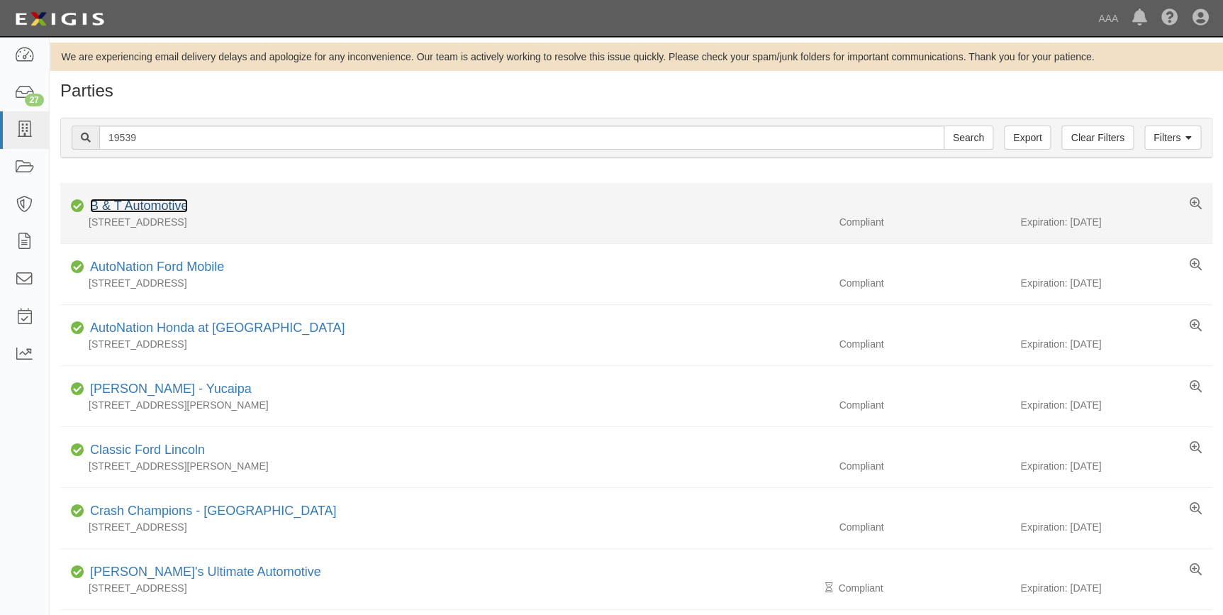
click at [162, 206] on link "B & T Automotive" at bounding box center [139, 205] width 98 height 14
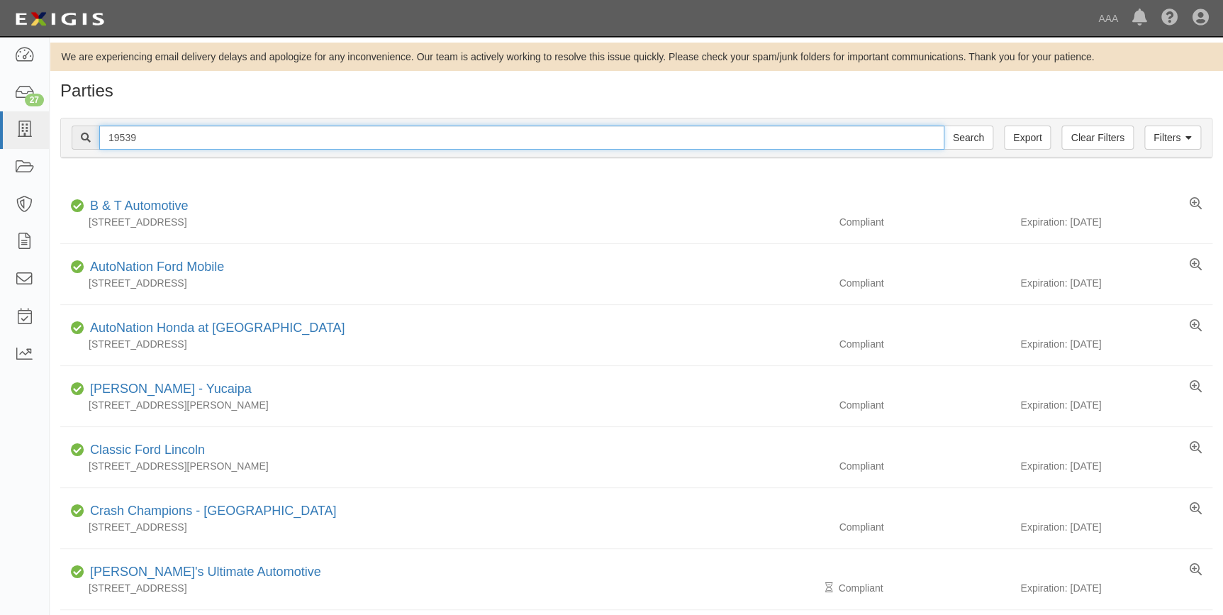
drag, startPoint x: 134, startPoint y: 138, endPoint x: 86, endPoint y: 157, distance: 52.1
click at [81, 147] on div "19539 Search" at bounding box center [533, 137] width 922 height 24
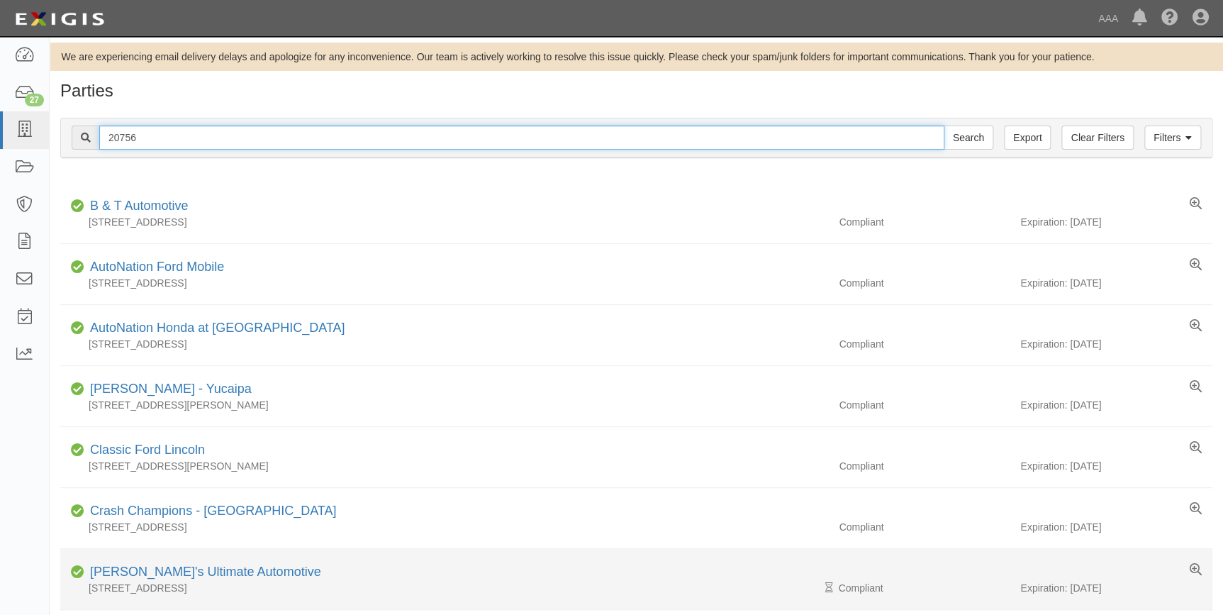
type input "20756"
click at [944, 125] on input "Search" at bounding box center [969, 137] width 50 height 24
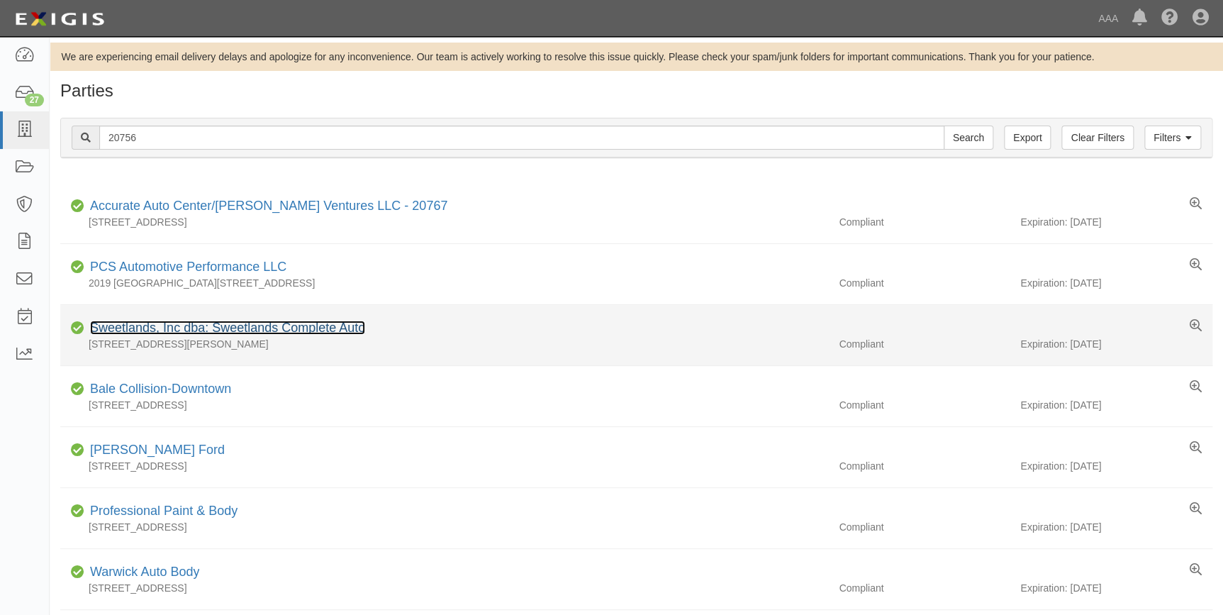
click at [153, 328] on link "Sweetlands, Inc dba: Sweetlands Complete Auto" at bounding box center [227, 327] width 275 height 14
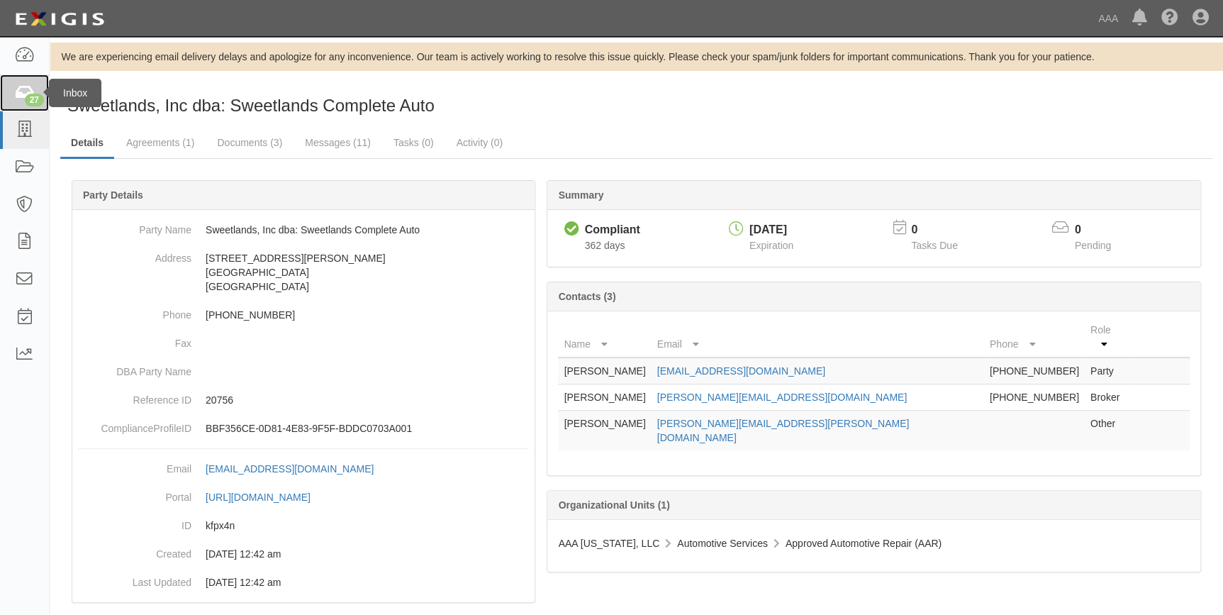
click at [18, 99] on icon at bounding box center [24, 93] width 20 height 16
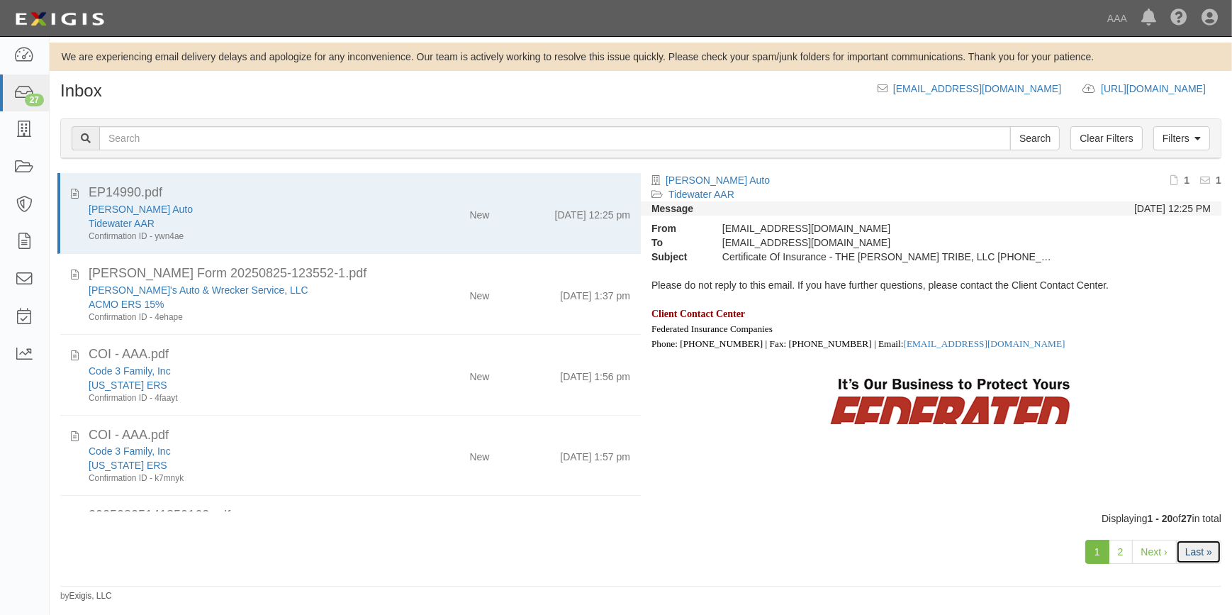
click at [1205, 552] on link "Last »" at bounding box center [1198, 551] width 45 height 24
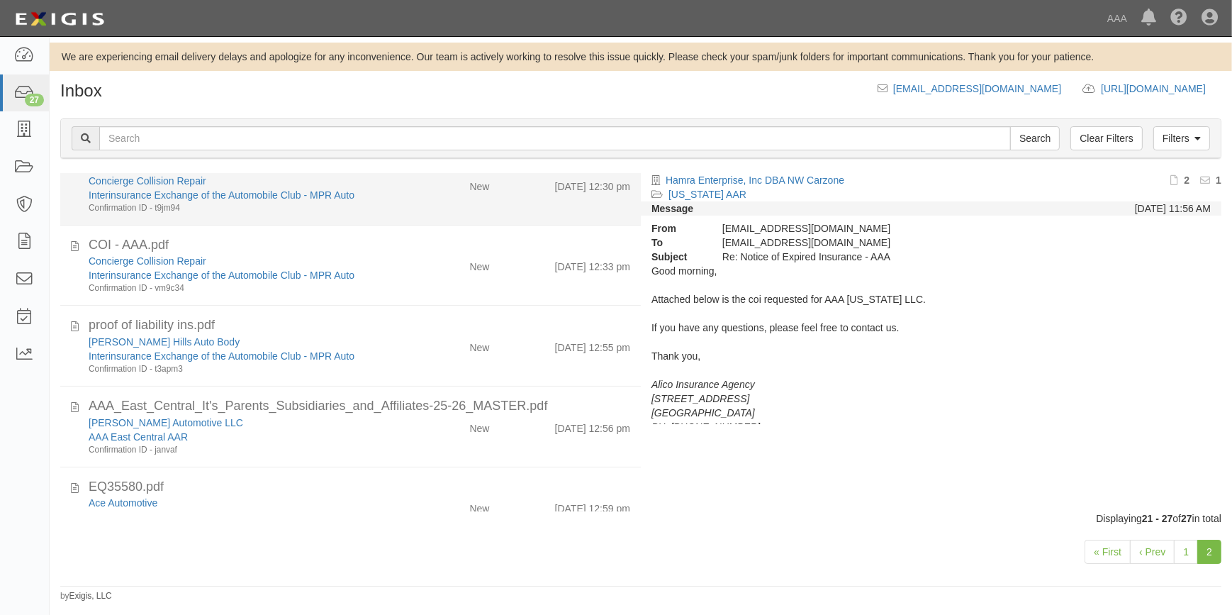
scroll to position [232, 0]
